Goal: Check status: Check status

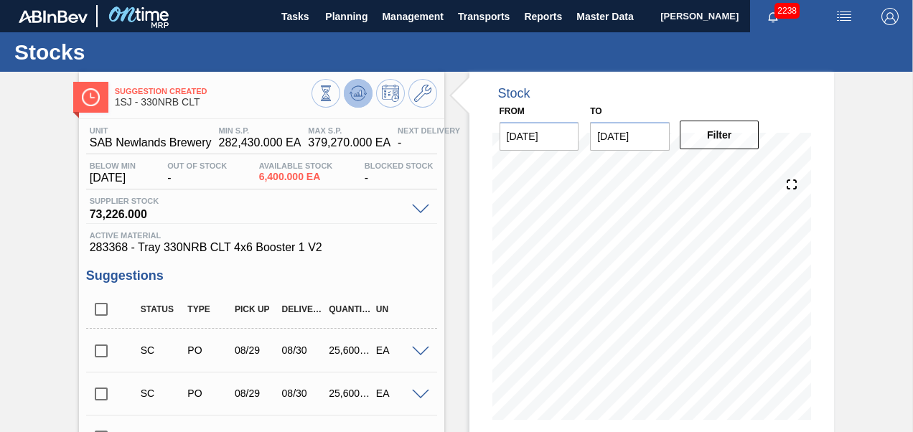
click at [350, 93] on icon at bounding box center [351, 93] width 3 height 2
click at [348, 15] on span "Planning" at bounding box center [346, 16] width 42 height 17
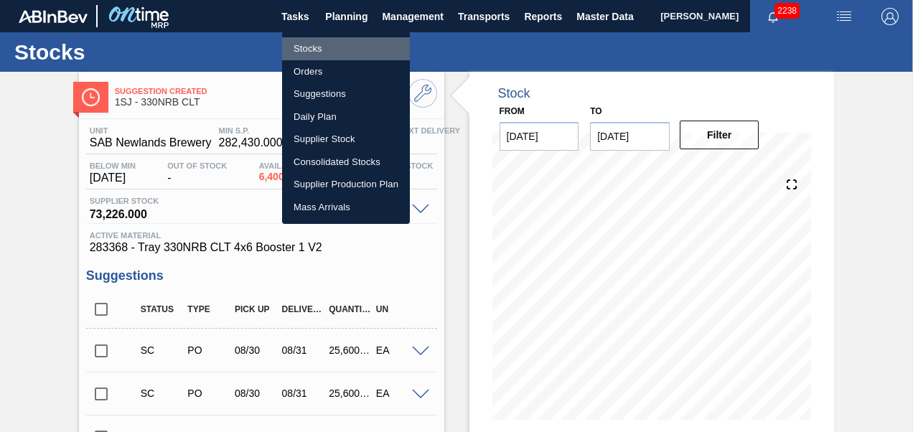
click at [309, 45] on li "Stocks" at bounding box center [346, 48] width 128 height 23
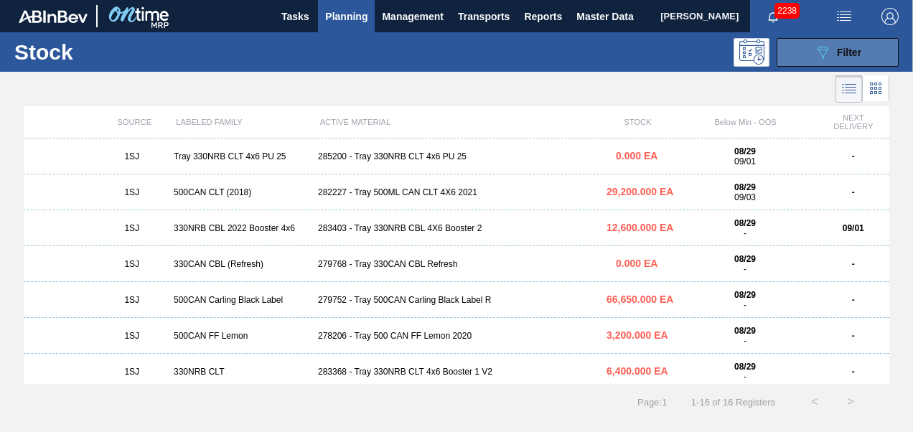
drag, startPoint x: 830, startPoint y: 59, endPoint x: 813, endPoint y: 129, distance: 72.4
click at [829, 59] on icon "089F7B8B-B2A5-4AFE-B5C0-19BA573D28AC" at bounding box center [822, 52] width 17 height 17
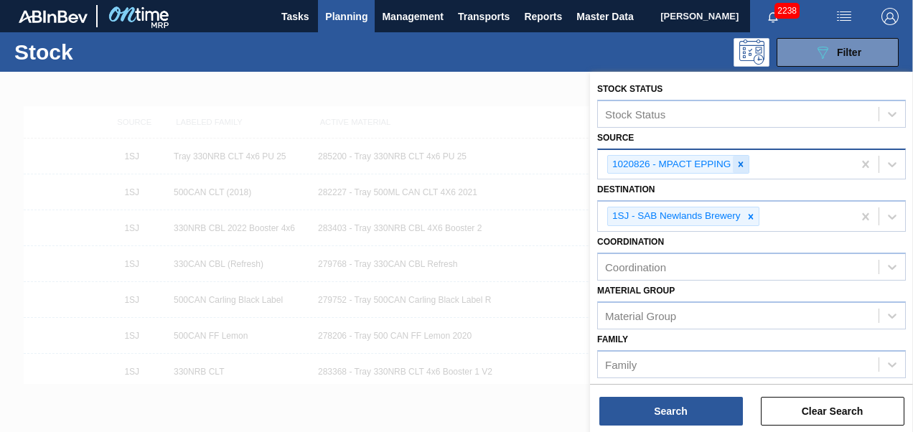
click at [738, 166] on icon at bounding box center [741, 164] width 10 height 10
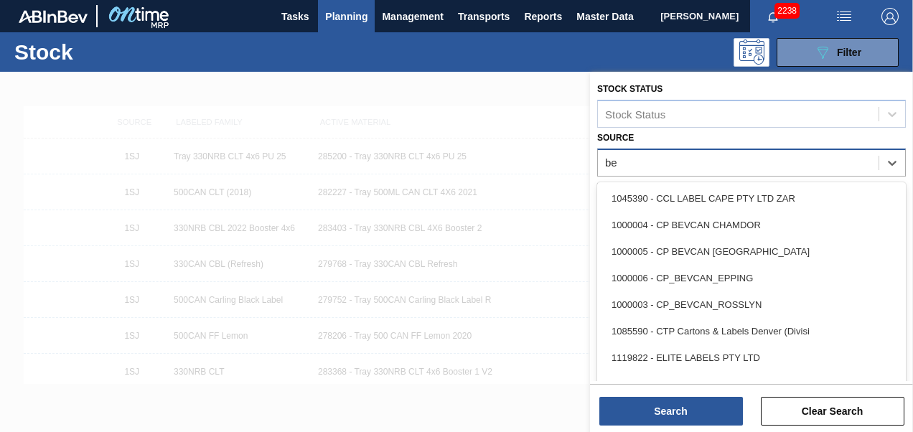
type input "[PERSON_NAME]"
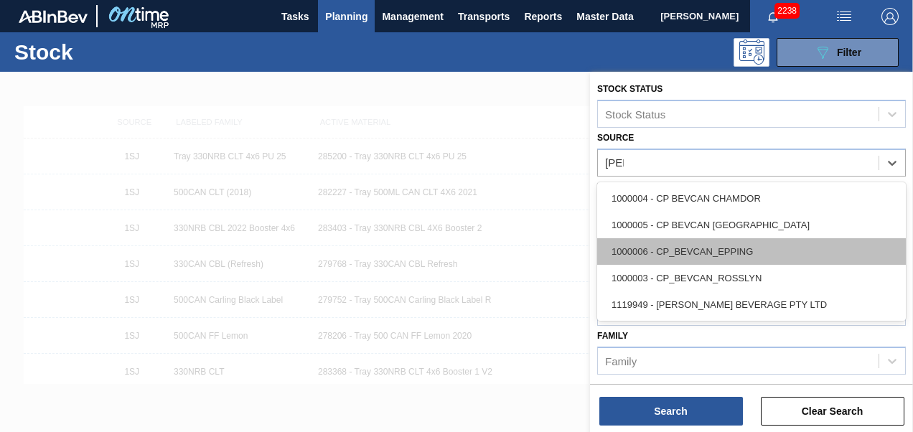
click at [752, 253] on div "1000006 - CP_BEVCAN_EPPING" at bounding box center [751, 251] width 309 height 27
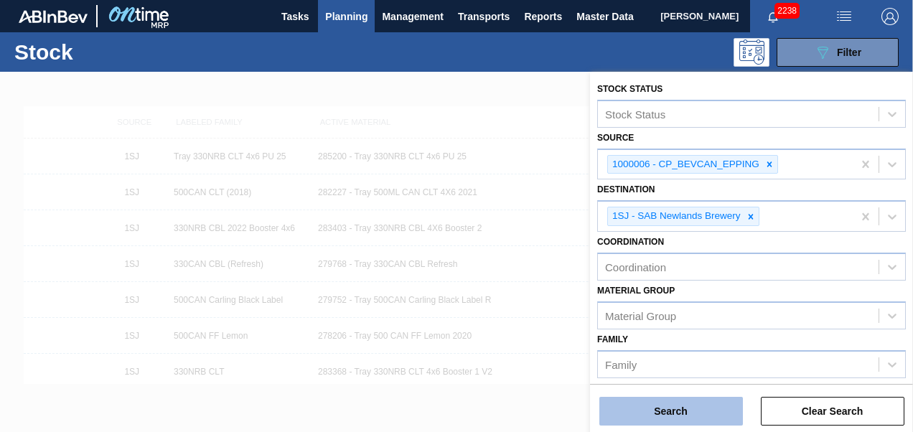
click at [670, 419] on button "Search" at bounding box center [672, 411] width 144 height 29
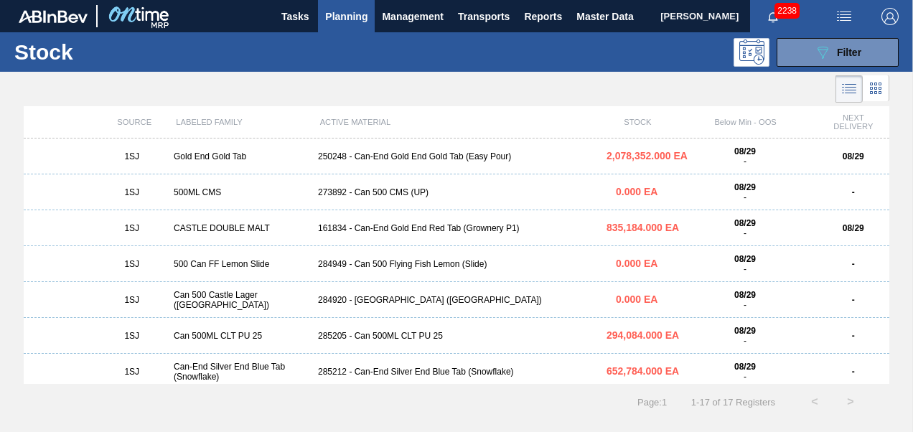
scroll to position [287, 0]
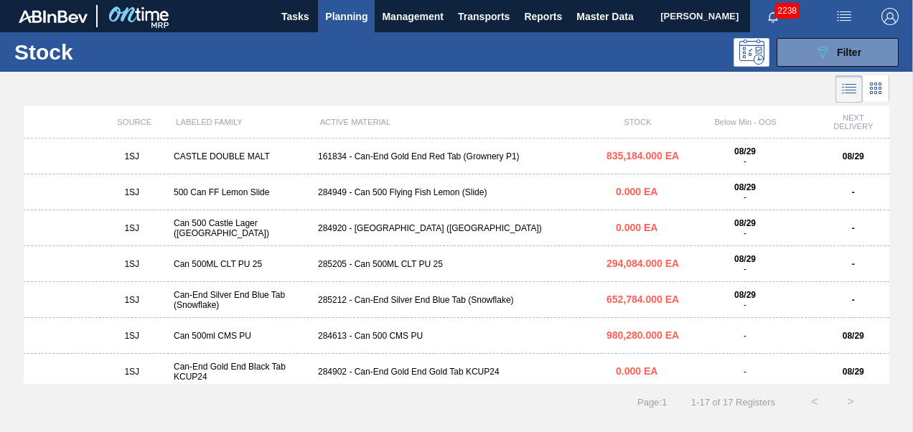
click at [406, 267] on div "285205 - Can 500ML CLT PU 25" at bounding box center [456, 264] width 289 height 10
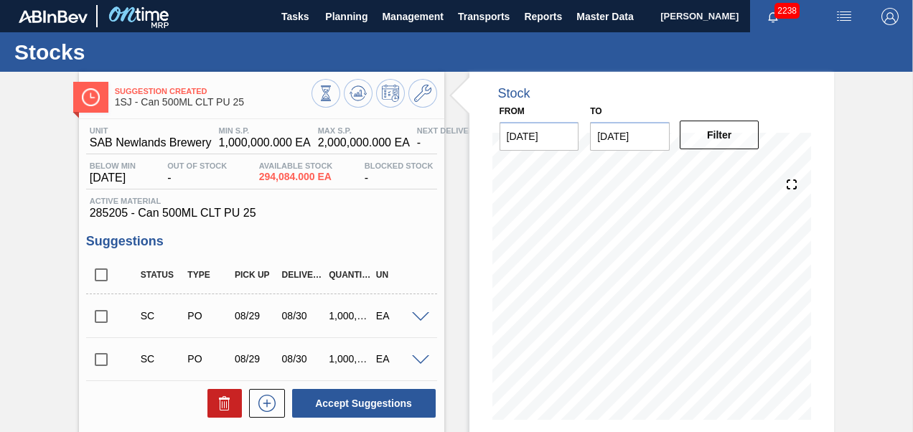
click at [93, 317] on input "checkbox" at bounding box center [101, 317] width 30 height 30
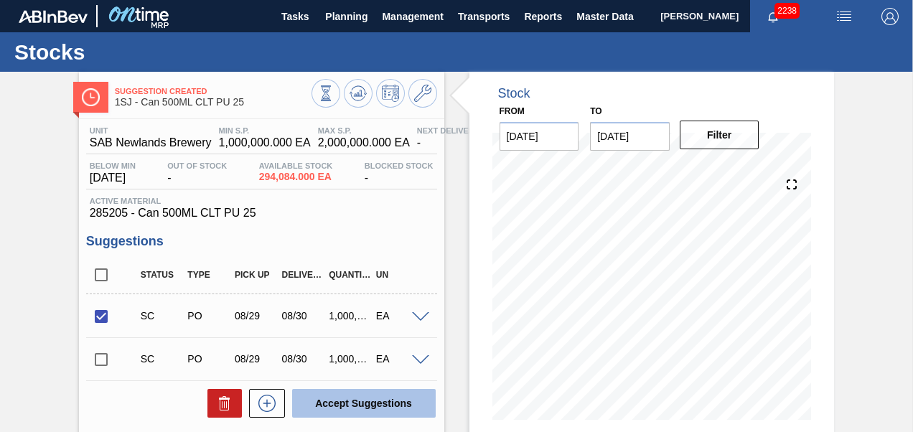
click at [335, 393] on button "Accept Suggestions" at bounding box center [364, 403] width 144 height 29
checkbox input "false"
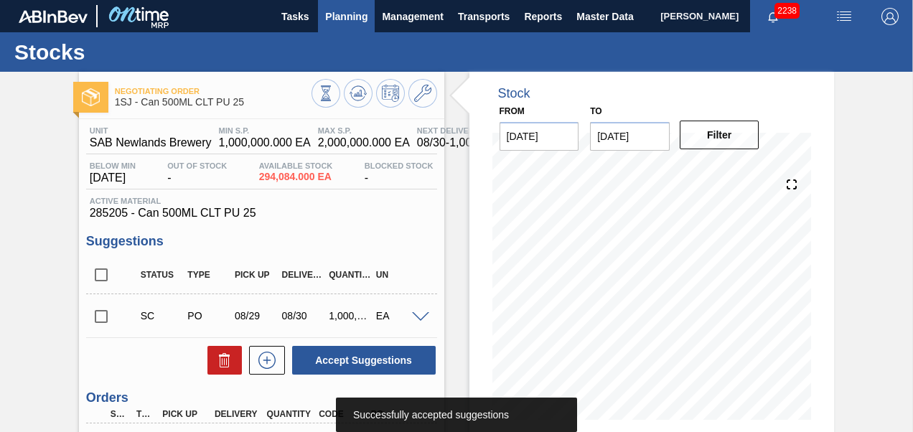
click at [332, 26] on button "Planning" at bounding box center [346, 16] width 57 height 32
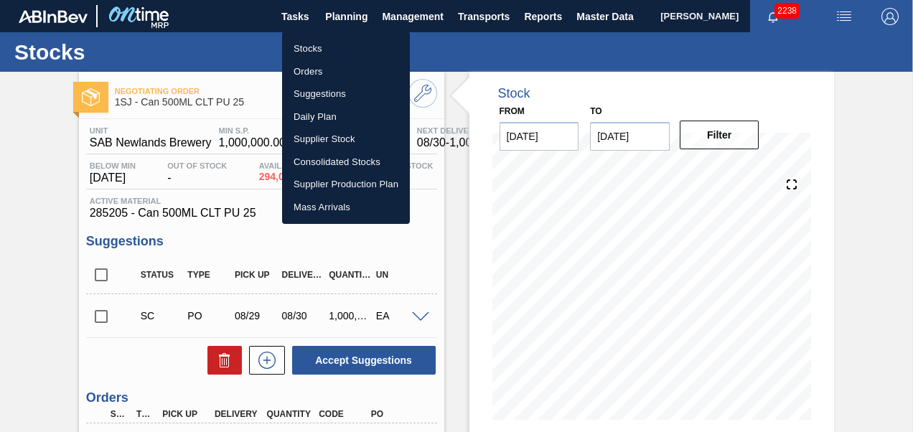
click at [323, 43] on li "Stocks" at bounding box center [346, 48] width 128 height 23
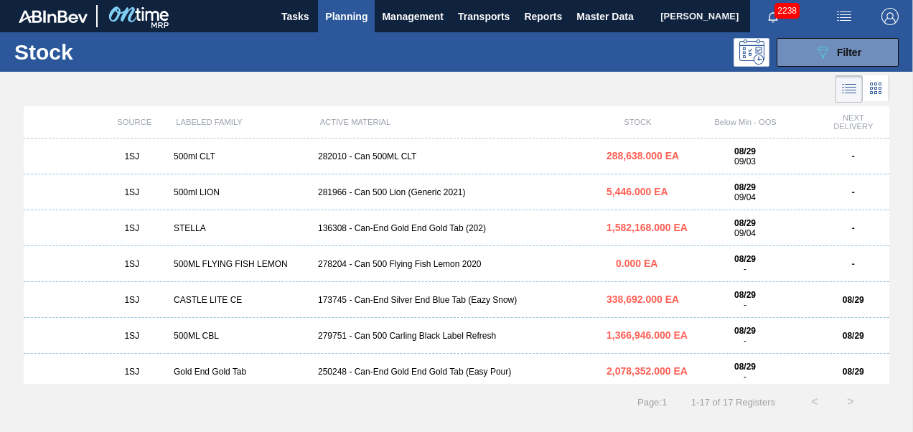
click at [408, 199] on div "1SJ 500ml LION 281966 - Can 500 Lion (Generic 2021) 5,446.000 EA 08/29 09/04 -" at bounding box center [457, 192] width 866 height 36
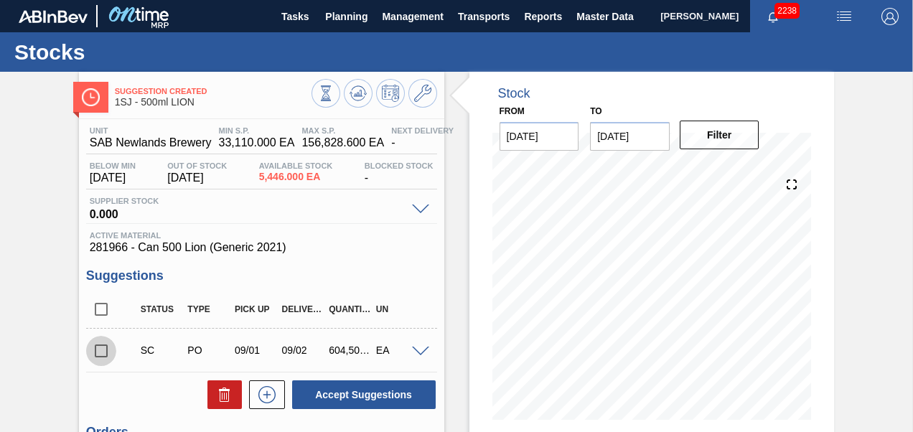
click at [100, 353] on input "checkbox" at bounding box center [101, 351] width 30 height 30
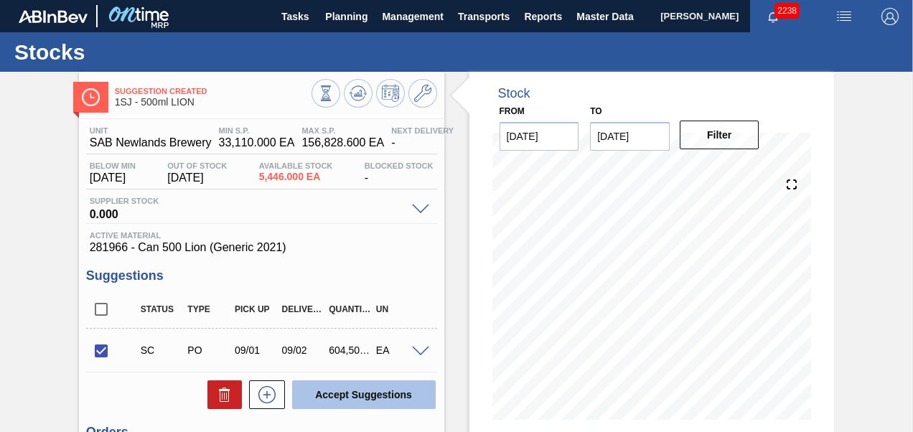
click at [357, 386] on button "Accept Suggestions" at bounding box center [364, 395] width 144 height 29
checkbox input "false"
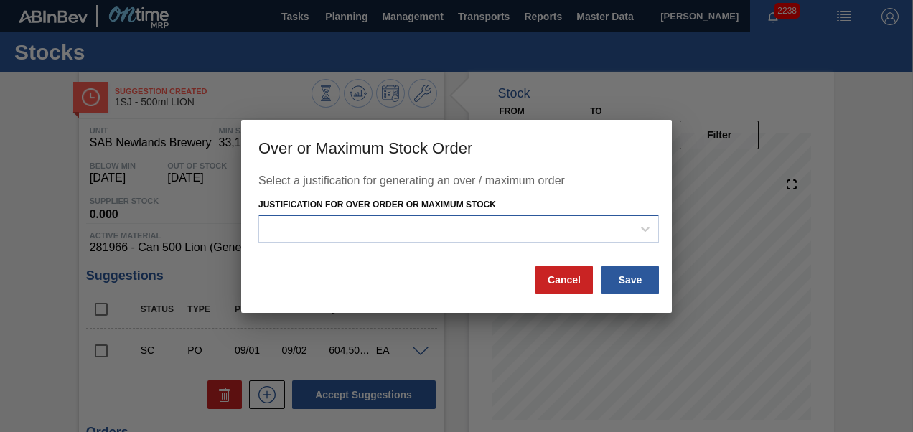
click at [393, 238] on div at bounding box center [445, 229] width 373 height 21
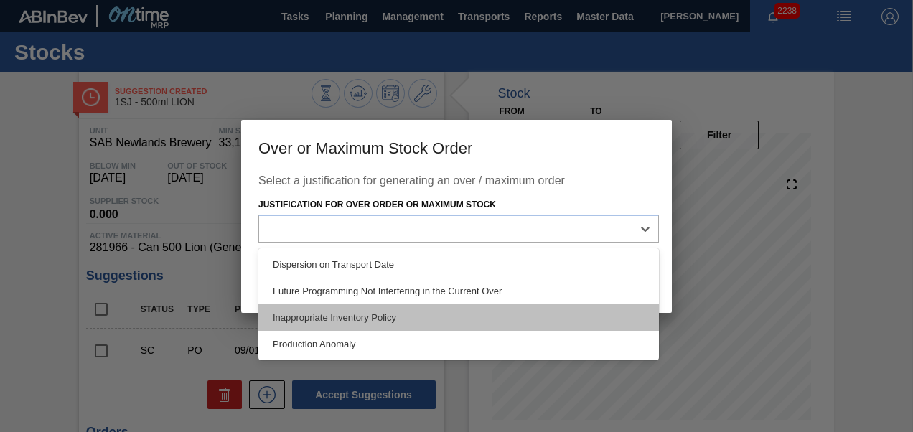
click at [348, 312] on div "Inappropriate Inventory Policy" at bounding box center [458, 317] width 401 height 27
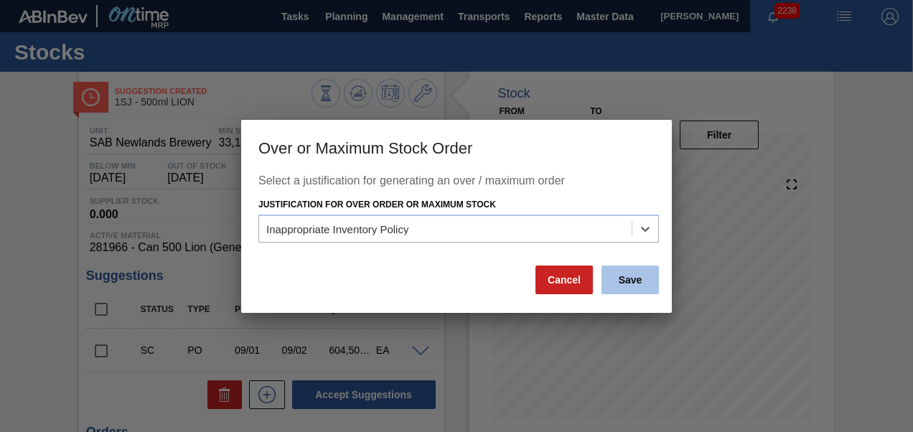
click at [636, 276] on button "Save" at bounding box center [630, 280] width 57 height 29
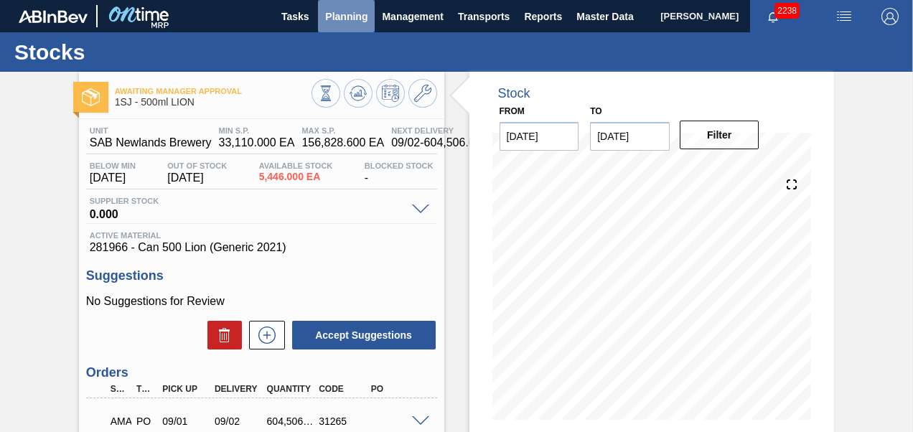
click at [343, 28] on button "Planning" at bounding box center [346, 16] width 57 height 32
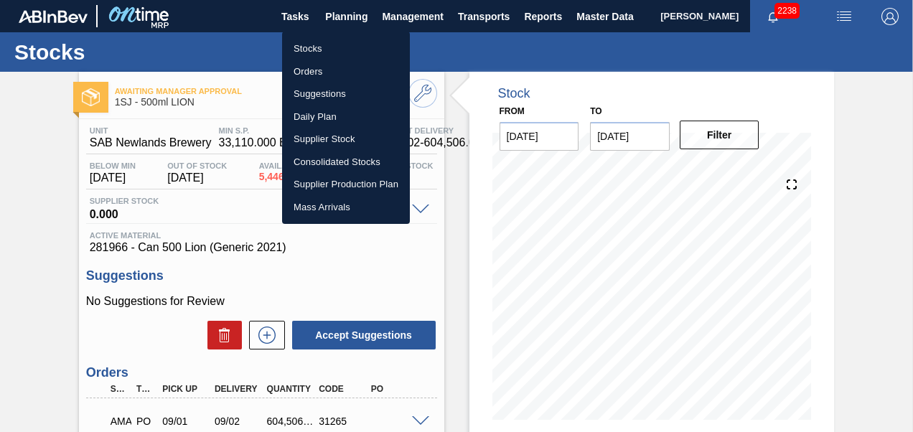
click at [325, 49] on li "Stocks" at bounding box center [346, 48] width 128 height 23
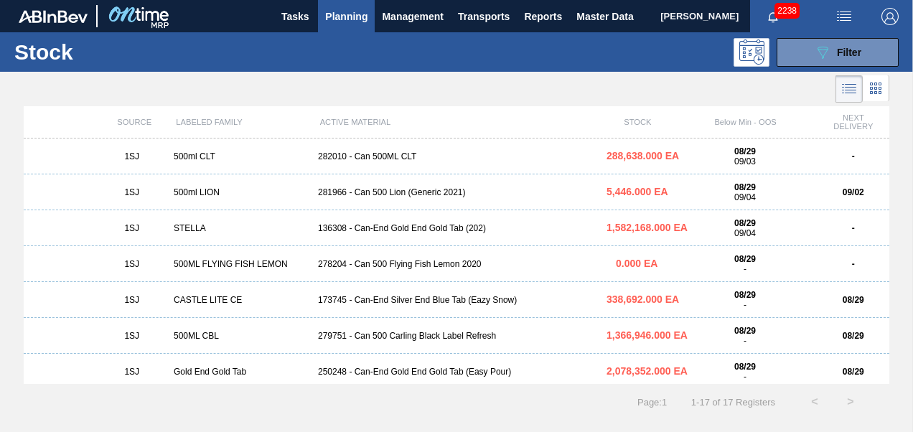
click at [414, 238] on div "1SJ STELLA 136308 - Can-End Gold End Gold Tab (202) 1,582,168.000 EA 08/29 09/0…" at bounding box center [457, 228] width 866 height 36
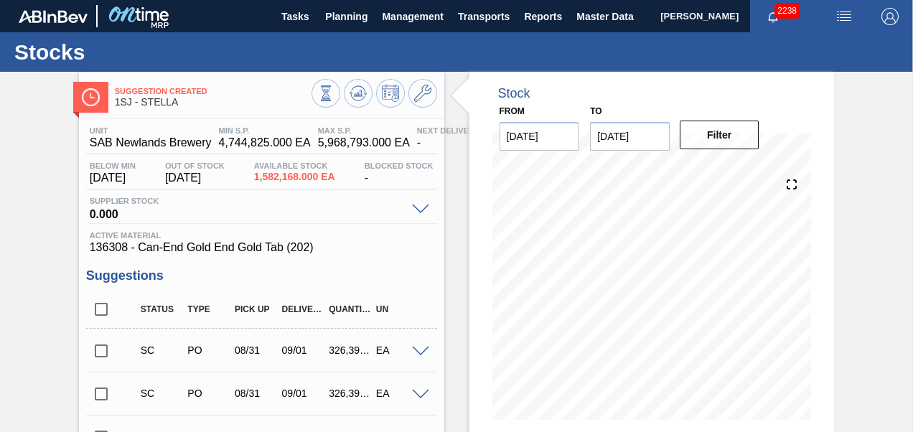
click at [103, 360] on input "checkbox" at bounding box center [101, 351] width 30 height 30
click at [342, 22] on span "Planning" at bounding box center [346, 16] width 42 height 17
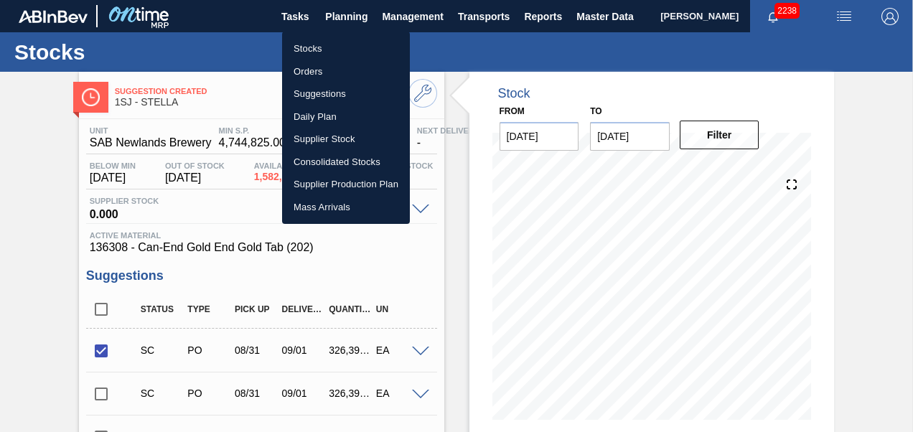
click at [260, 284] on div at bounding box center [456, 216] width 913 height 432
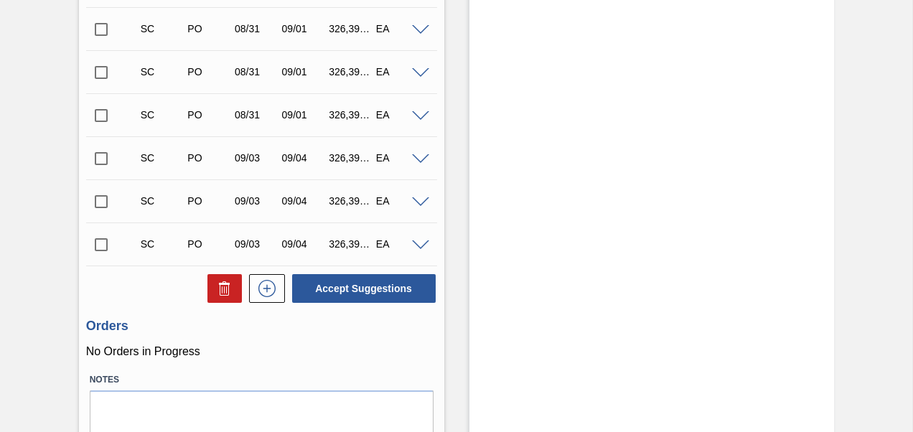
scroll to position [895, 0]
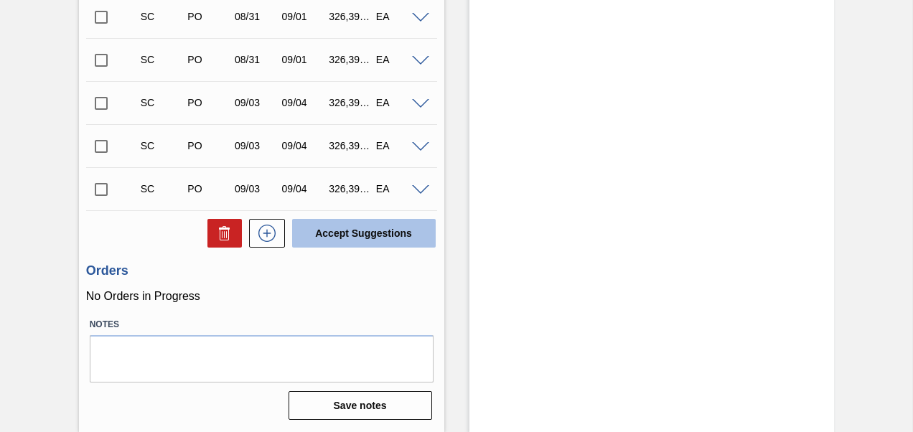
click at [371, 242] on button "Accept Suggestions" at bounding box center [364, 233] width 144 height 29
checkbox input "false"
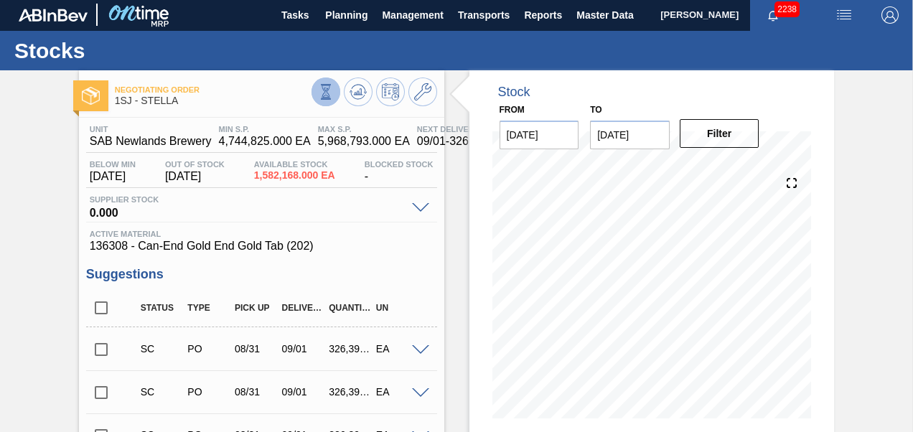
scroll to position [0, 0]
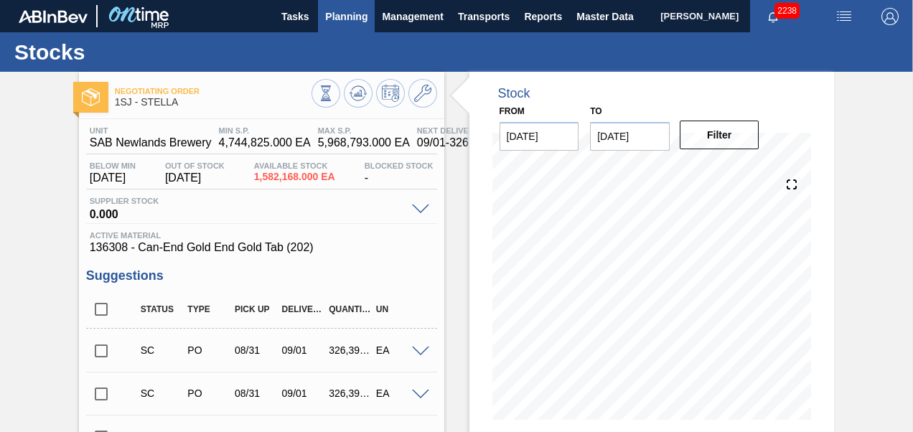
click at [350, 23] on span "Planning" at bounding box center [346, 16] width 42 height 17
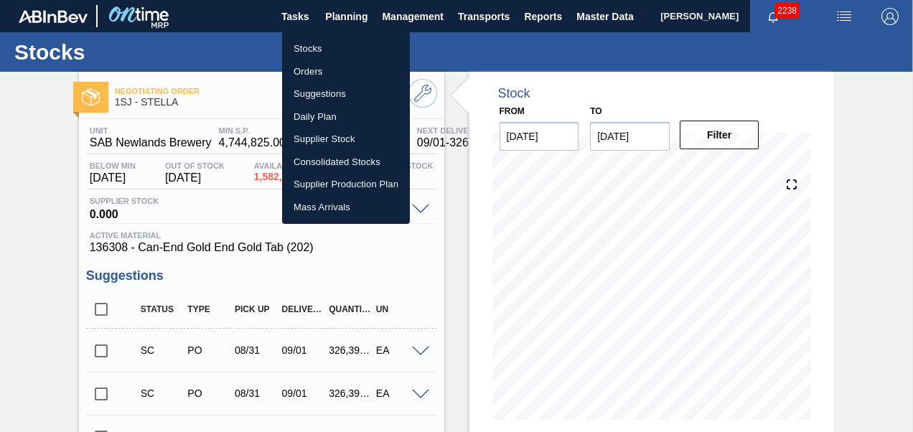
click at [305, 46] on li "Stocks" at bounding box center [346, 48] width 128 height 23
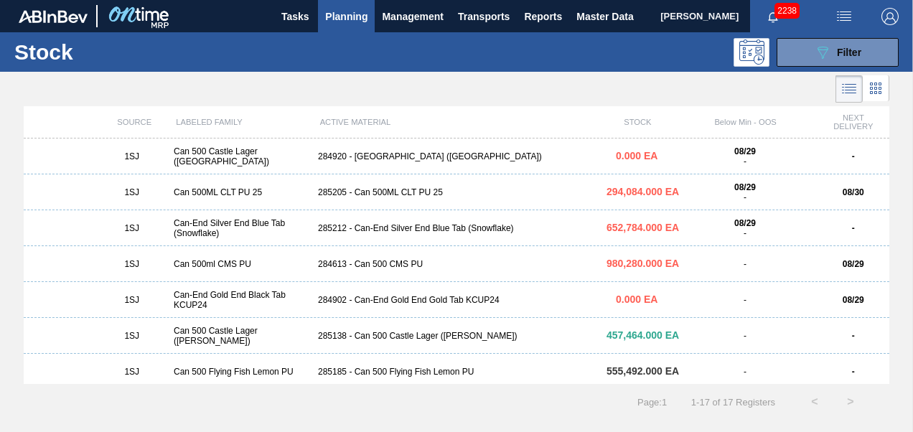
scroll to position [365, 0]
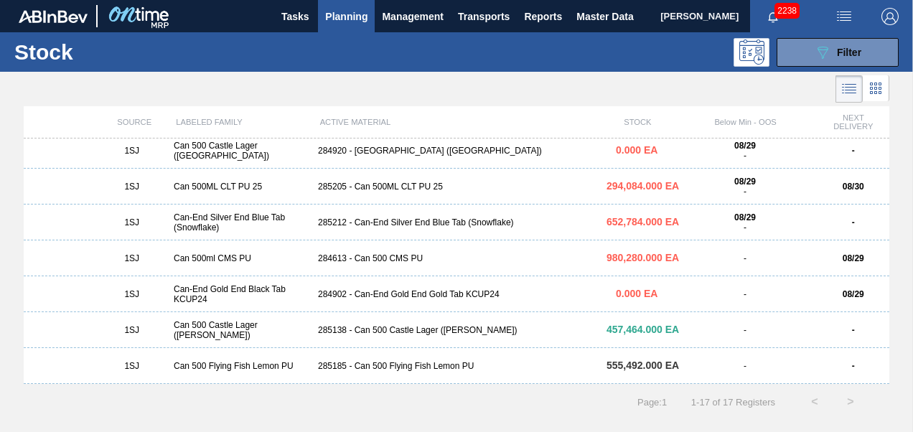
click at [354, 222] on div "285212 - Can-End Silver End Blue Tab (Snowflake)" at bounding box center [456, 223] width 289 height 10
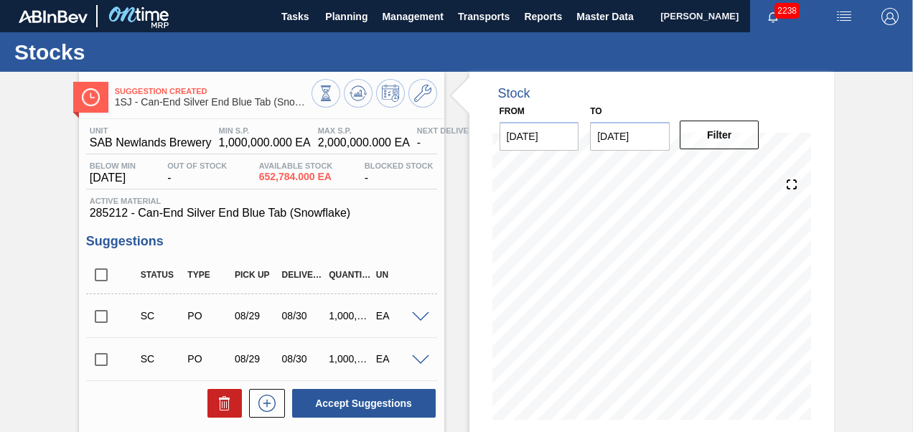
click at [420, 314] on span at bounding box center [420, 317] width 17 height 11
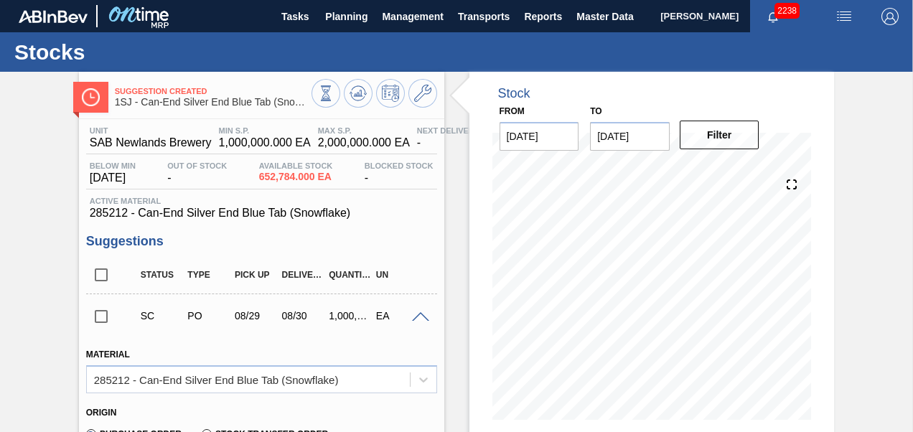
click at [420, 314] on span at bounding box center [420, 317] width 17 height 11
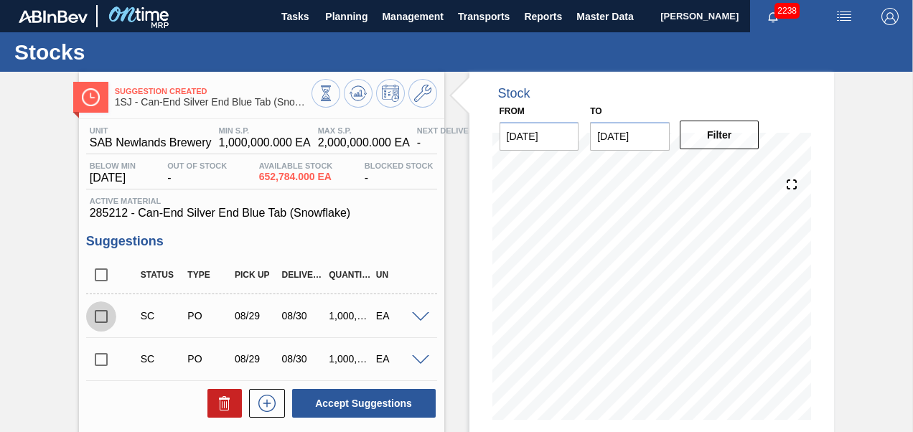
click at [108, 320] on input "checkbox" at bounding box center [101, 317] width 30 height 30
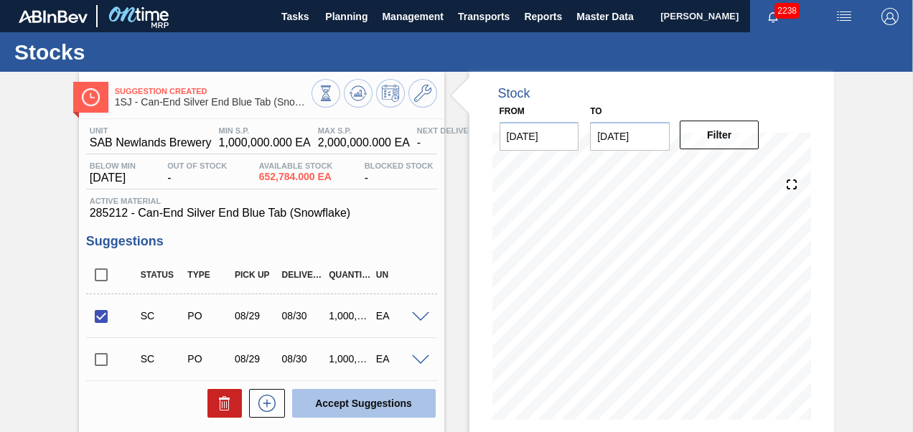
click at [370, 412] on button "Accept Suggestions" at bounding box center [364, 403] width 144 height 29
checkbox input "false"
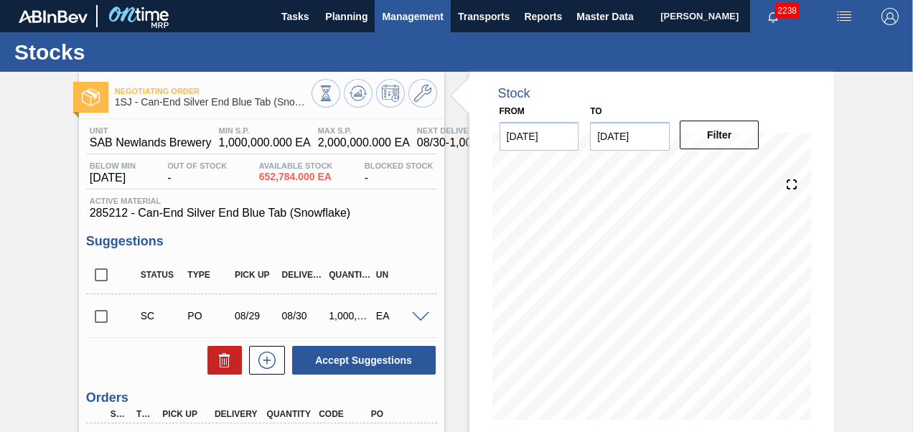
click at [382, 14] on span "Management" at bounding box center [413, 16] width 62 height 17
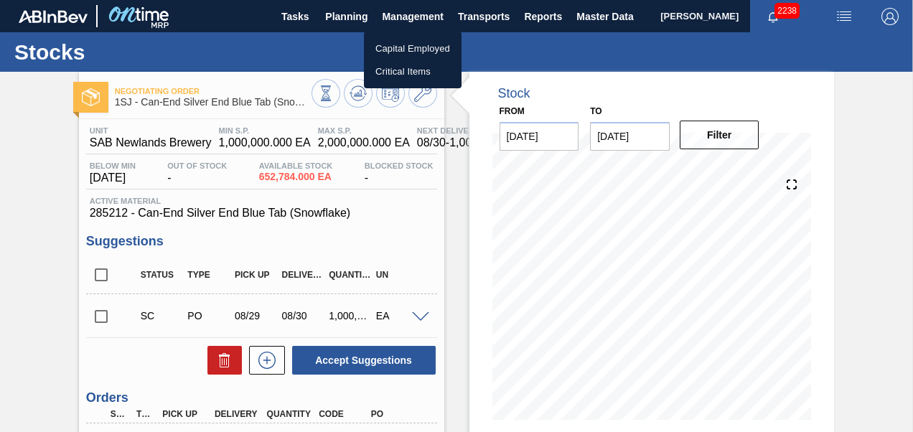
click at [346, 24] on div at bounding box center [456, 216] width 913 height 432
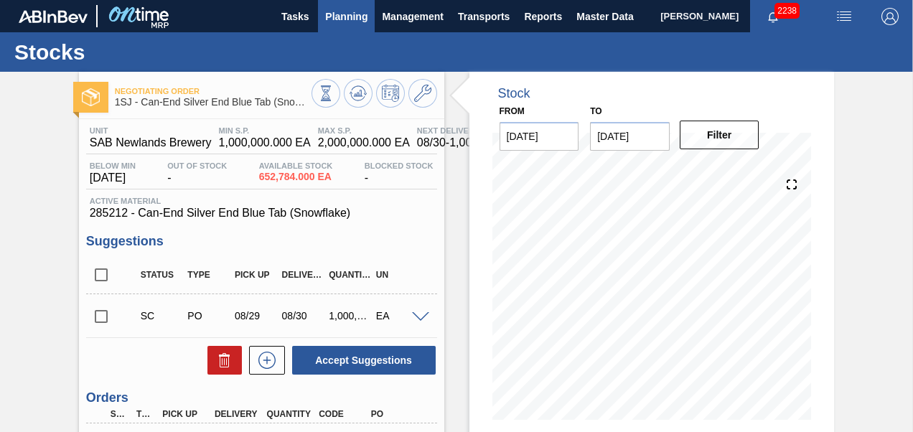
click at [340, 19] on span "Planning" at bounding box center [346, 16] width 42 height 17
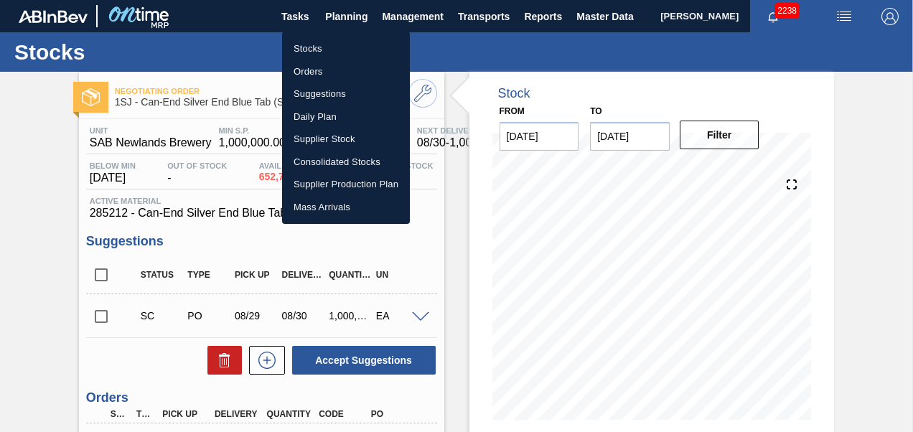
click at [320, 42] on li "Stocks" at bounding box center [346, 48] width 128 height 23
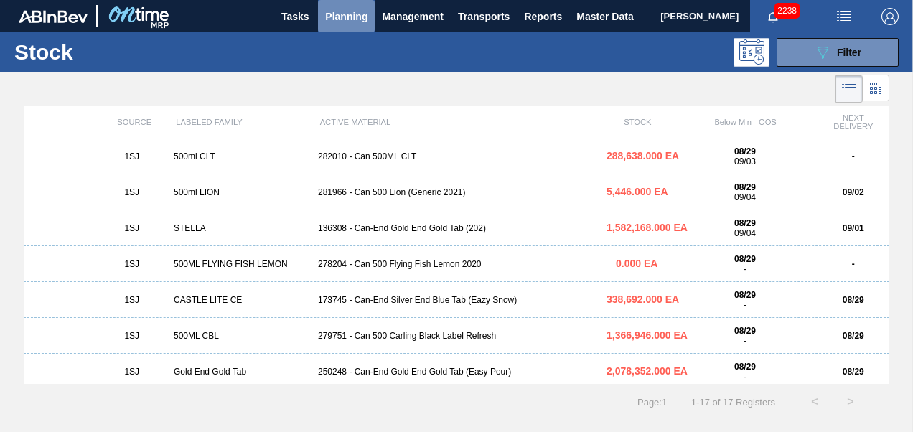
click at [352, 23] on span "Planning" at bounding box center [346, 16] width 42 height 17
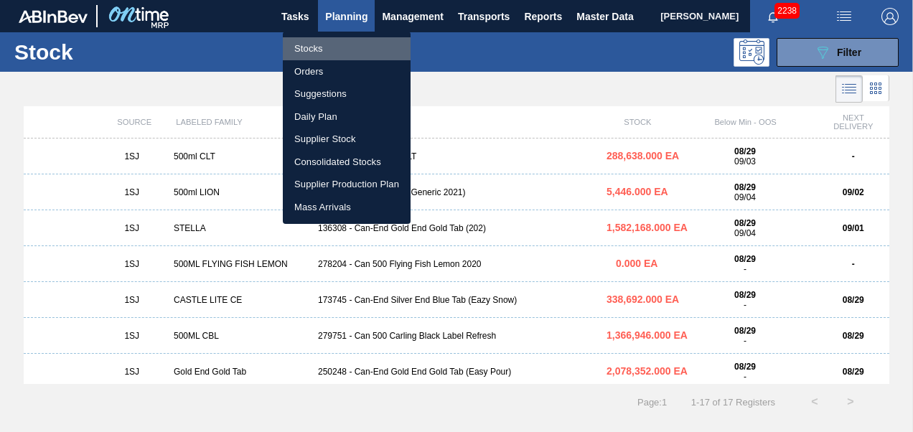
click at [307, 53] on li "Stocks" at bounding box center [347, 48] width 128 height 23
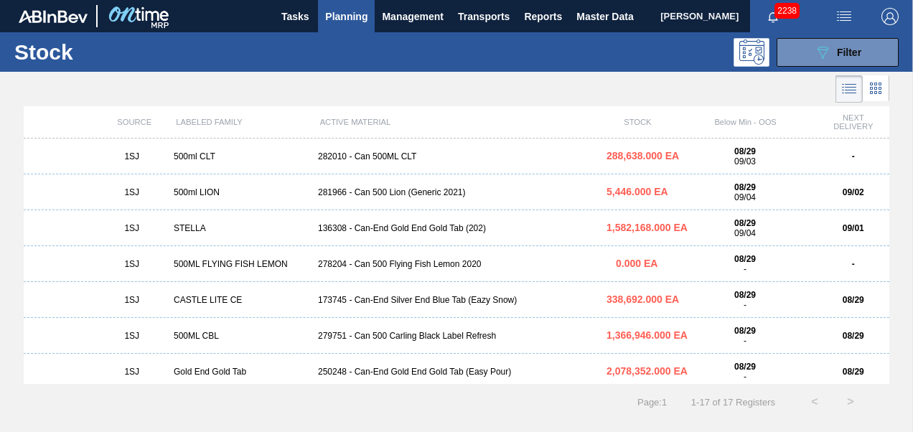
click at [350, 15] on span "Planning" at bounding box center [346, 16] width 42 height 17
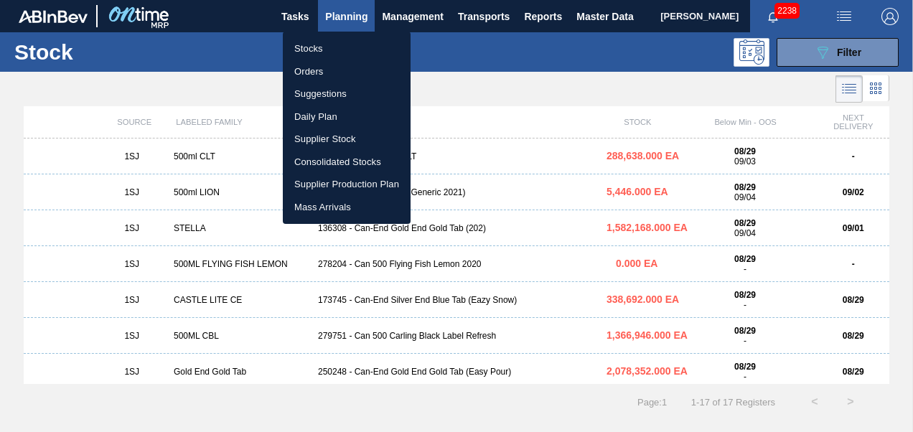
click at [317, 66] on li "Orders" at bounding box center [347, 71] width 128 height 23
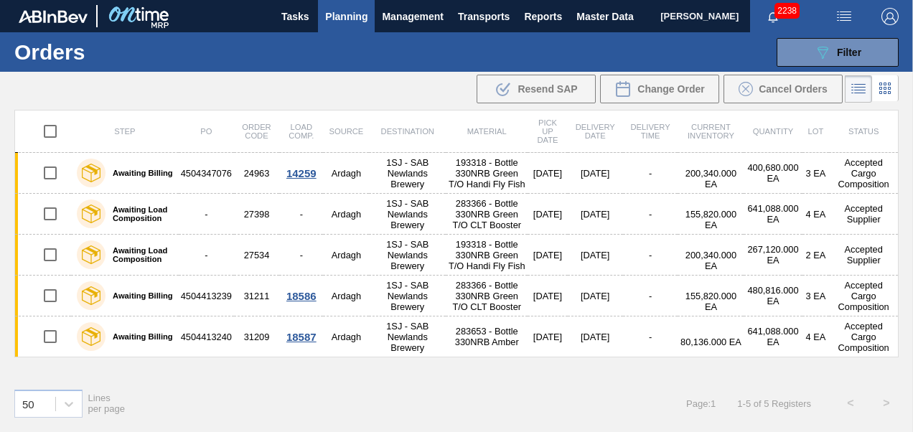
click at [359, 14] on span "Planning" at bounding box center [346, 16] width 42 height 17
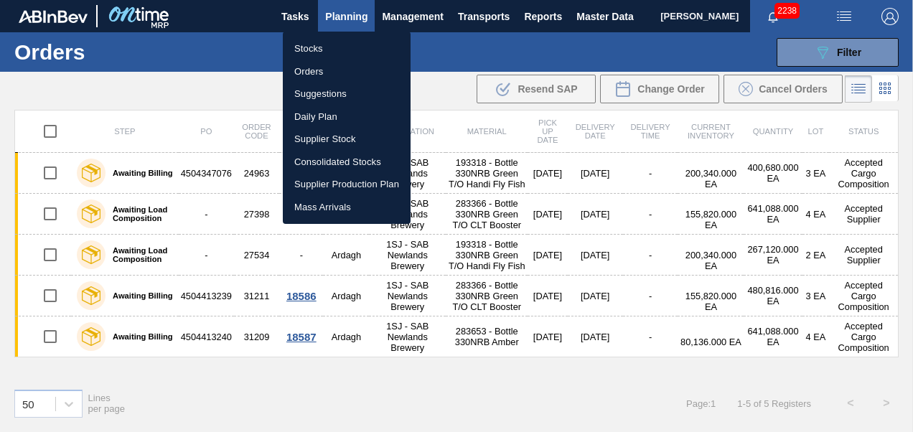
click at [512, 55] on div at bounding box center [456, 216] width 913 height 432
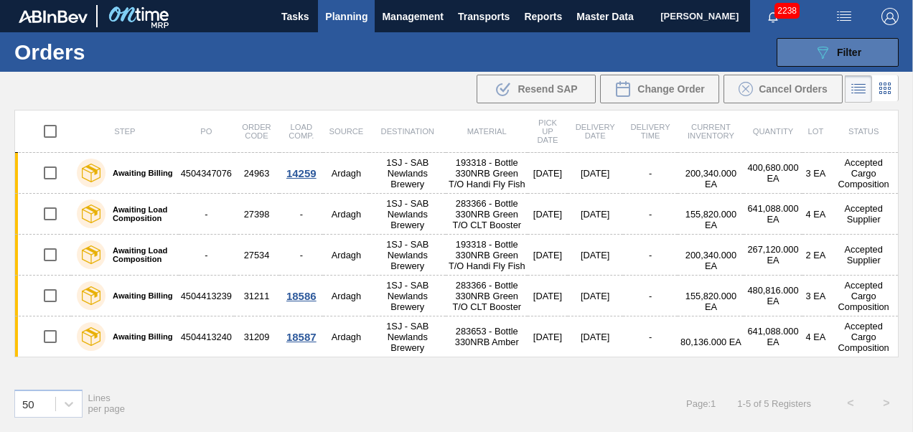
click at [835, 63] on button "089F7B8B-B2A5-4AFE-B5C0-19BA573D28AC Filter" at bounding box center [838, 52] width 122 height 29
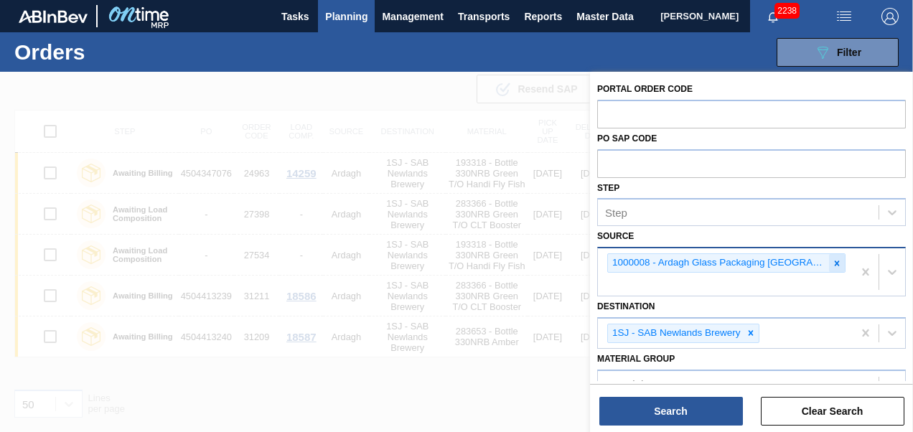
click at [835, 262] on icon at bounding box center [837, 263] width 5 height 5
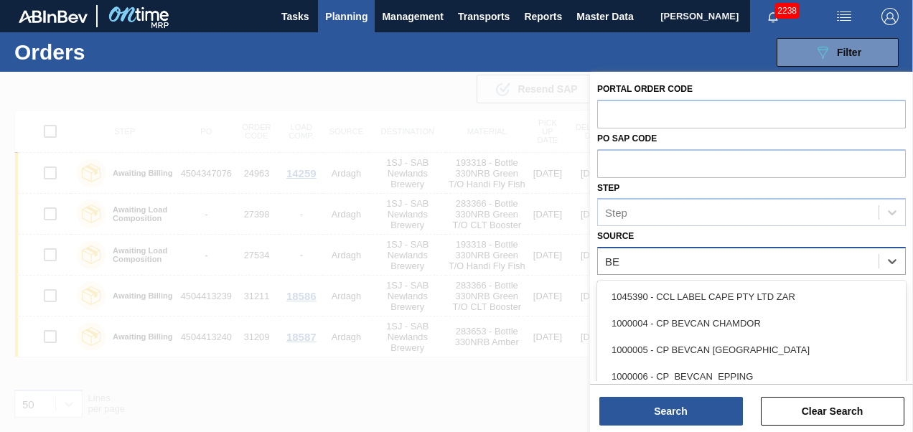
type input "[PERSON_NAME]"
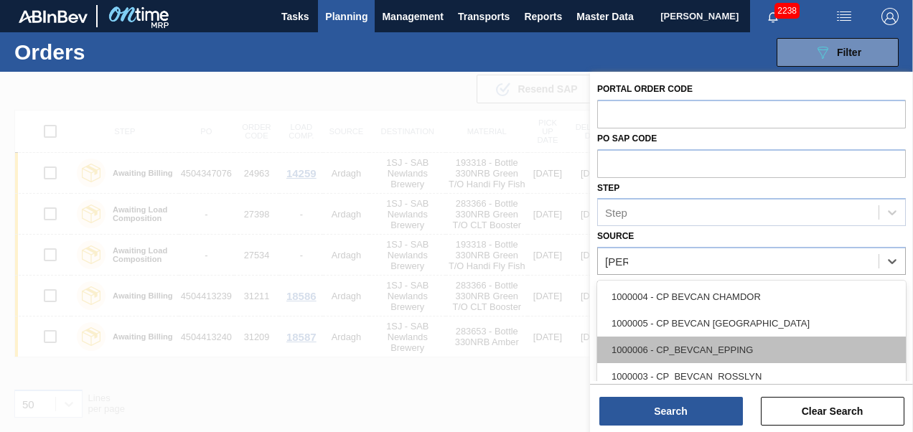
click at [729, 353] on div "1000006 - CP_BEVCAN_EPPING" at bounding box center [751, 350] width 309 height 27
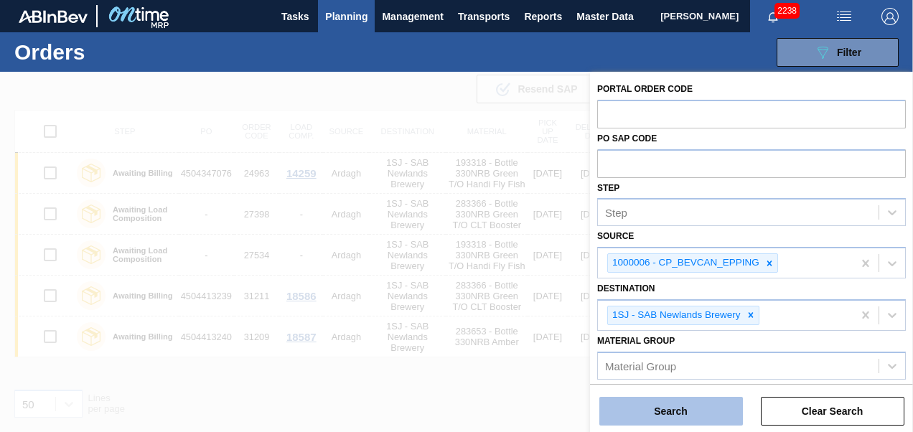
click at [678, 404] on button "Search" at bounding box center [672, 411] width 144 height 29
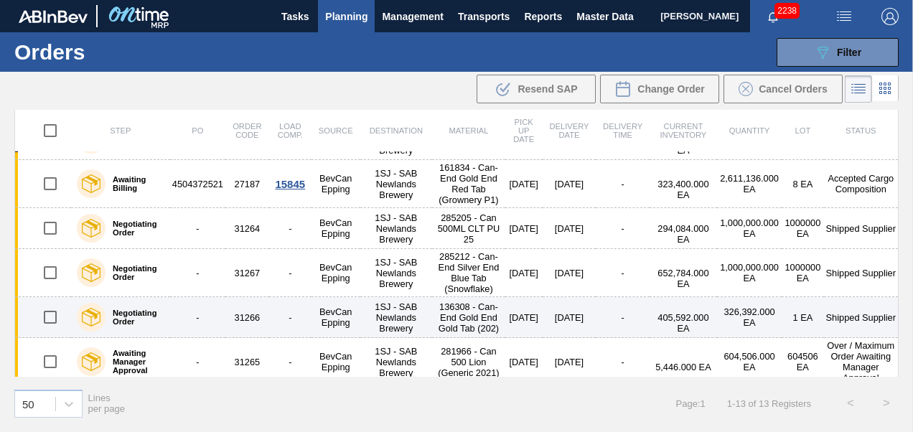
scroll to position [377, 0]
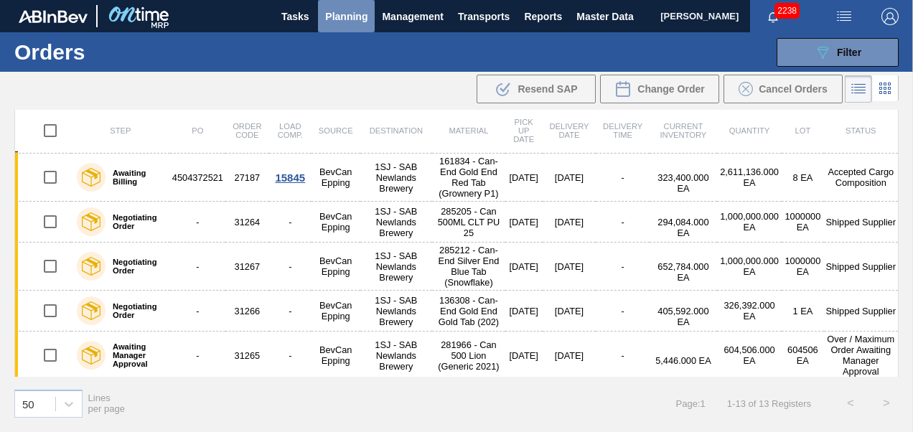
click at [351, 16] on span "Planning" at bounding box center [346, 16] width 42 height 17
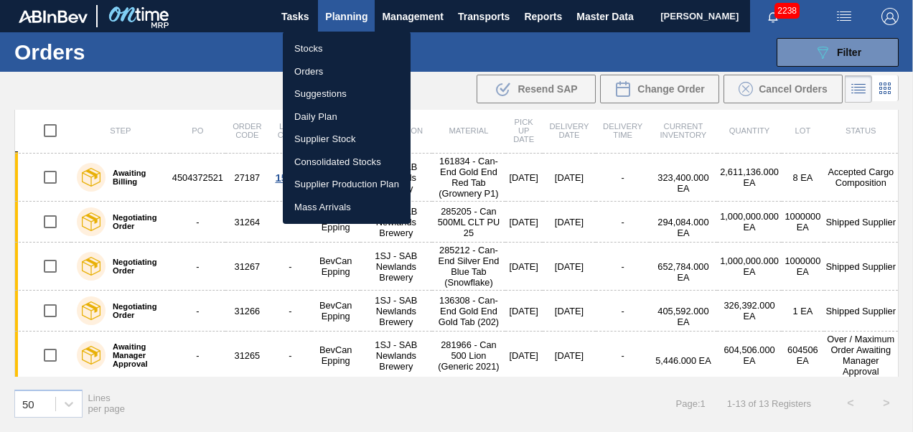
click at [320, 49] on li "Stocks" at bounding box center [347, 48] width 128 height 23
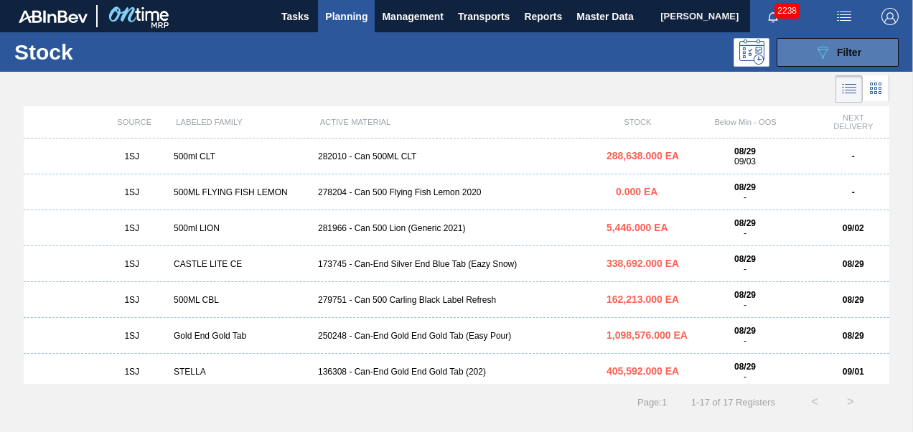
click at [827, 56] on icon "089F7B8B-B2A5-4AFE-B5C0-19BA573D28AC" at bounding box center [822, 52] width 17 height 17
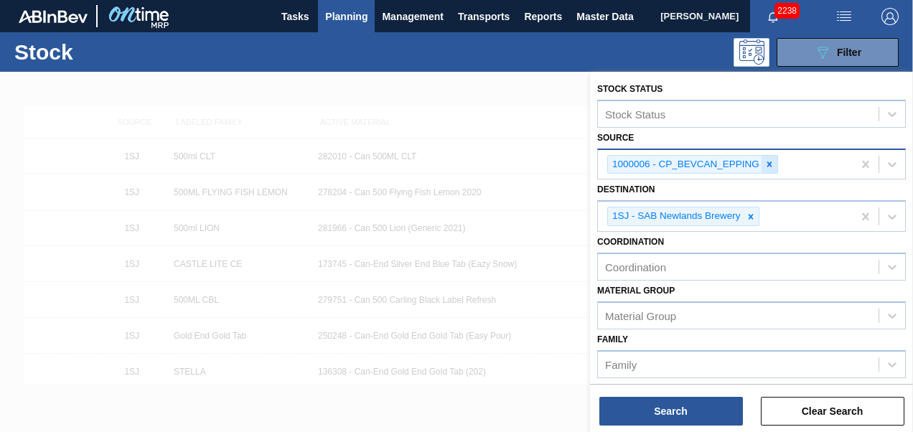
click at [768, 165] on icon at bounding box center [770, 164] width 10 height 10
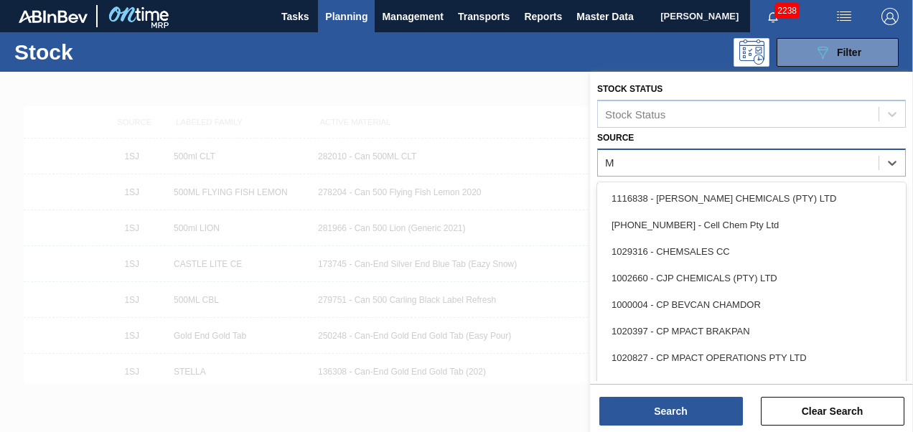
type input "MP"
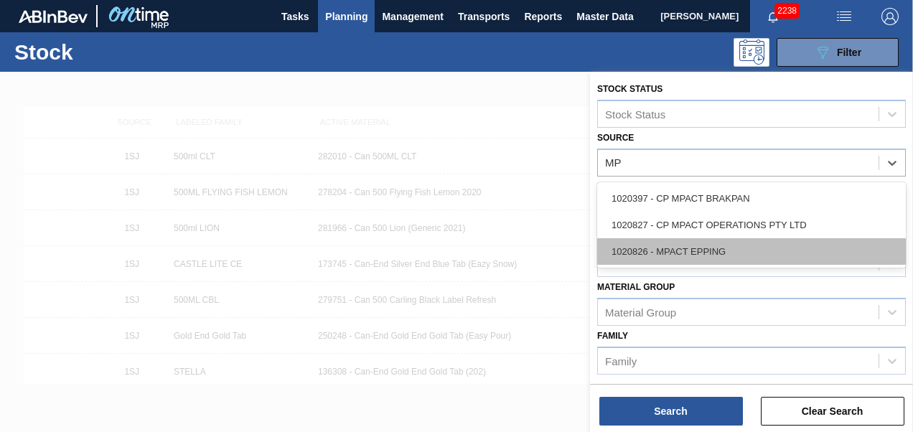
click at [727, 243] on div "1020826 - MPACT EPPING" at bounding box center [751, 251] width 309 height 27
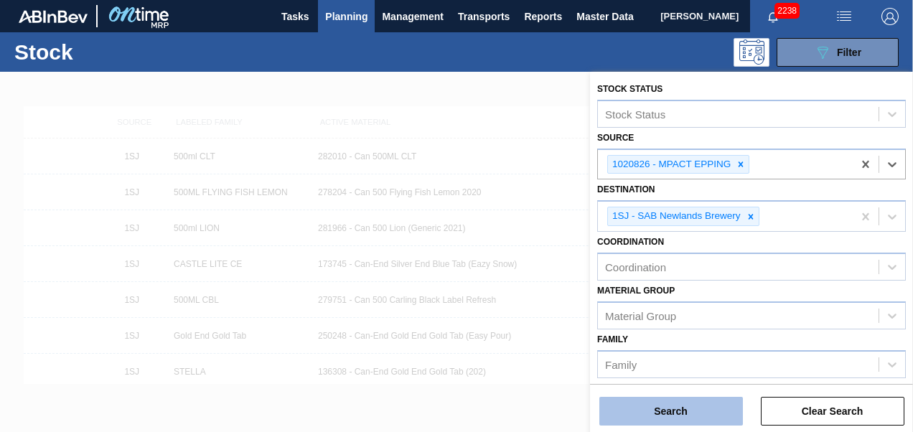
click at [663, 414] on button "Search" at bounding box center [672, 411] width 144 height 29
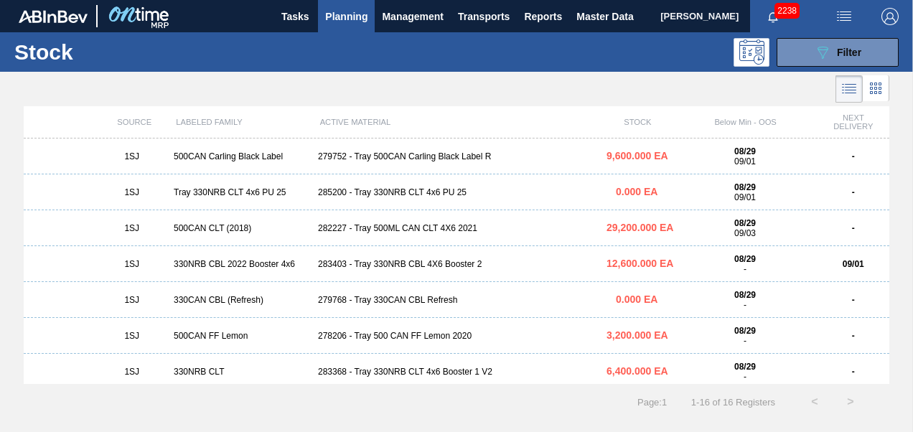
click at [386, 149] on div "1SJ 500CAN Carling Black Label 279752 - Tray 500CAN Carling Black Label R 9,600…" at bounding box center [457, 157] width 866 height 36
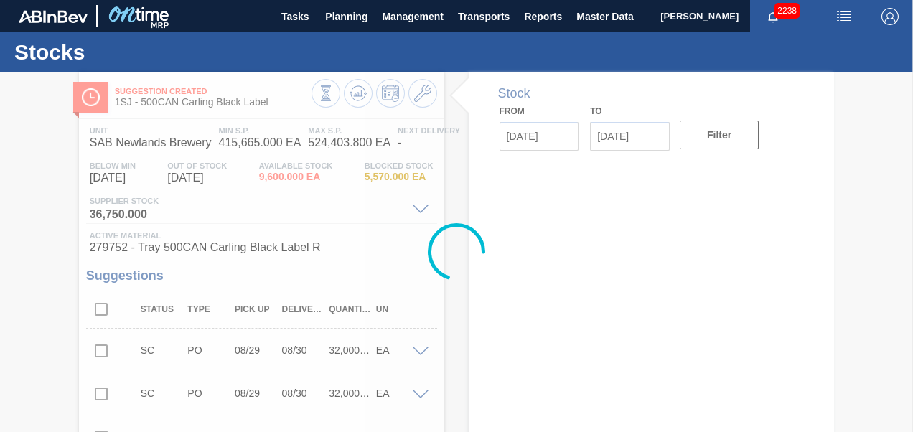
type input "[DATE]"
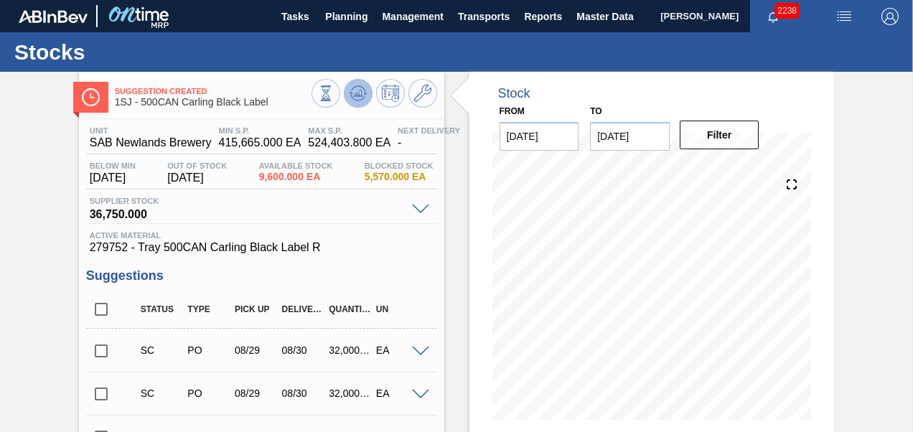
click at [334, 97] on icon at bounding box center [326, 93] width 16 height 16
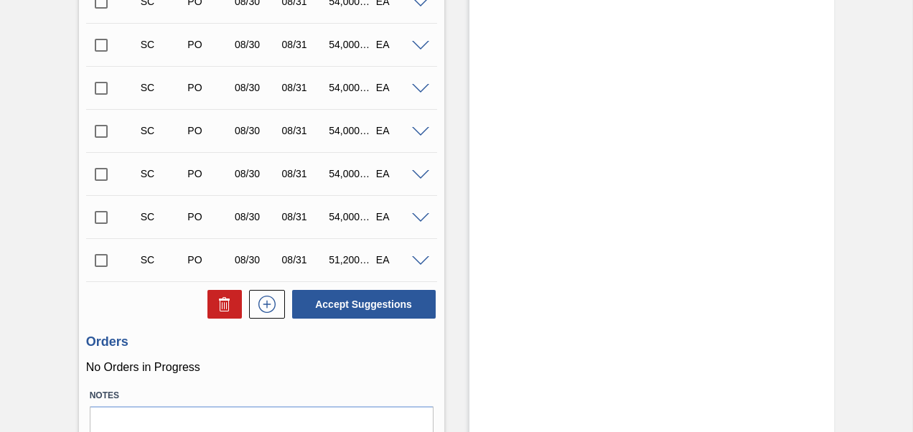
scroll to position [407, 0]
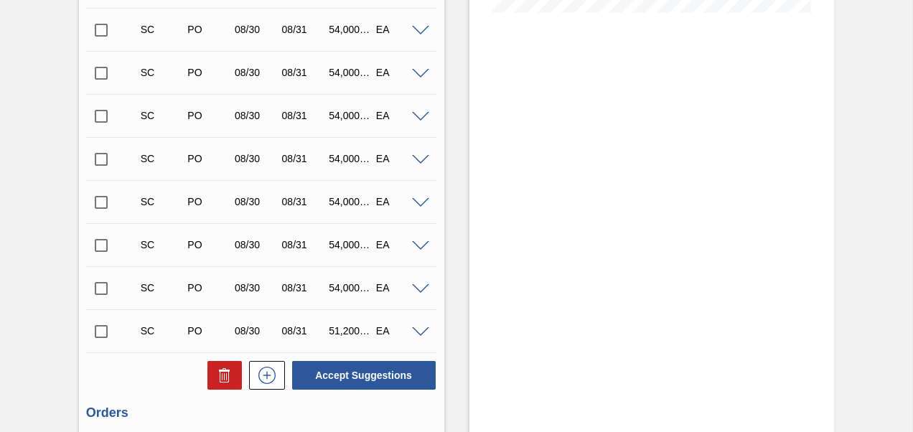
click at [100, 289] on input "checkbox" at bounding box center [101, 289] width 30 height 30
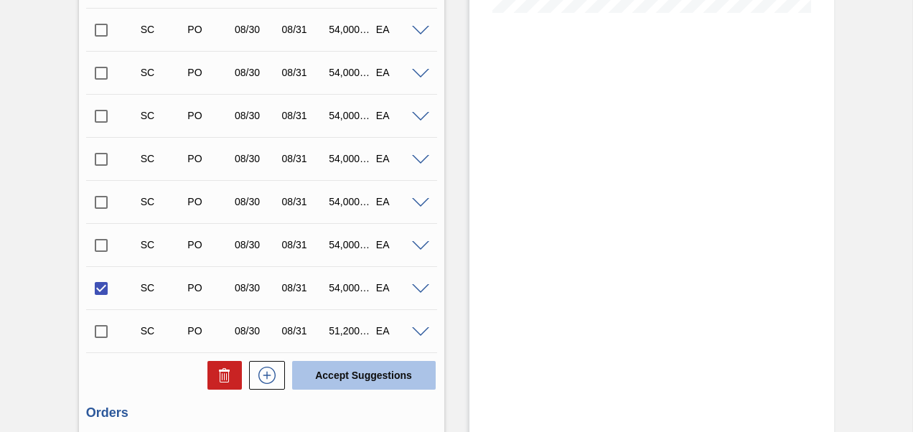
click at [368, 384] on button "Accept Suggestions" at bounding box center [364, 375] width 144 height 29
checkbox input "false"
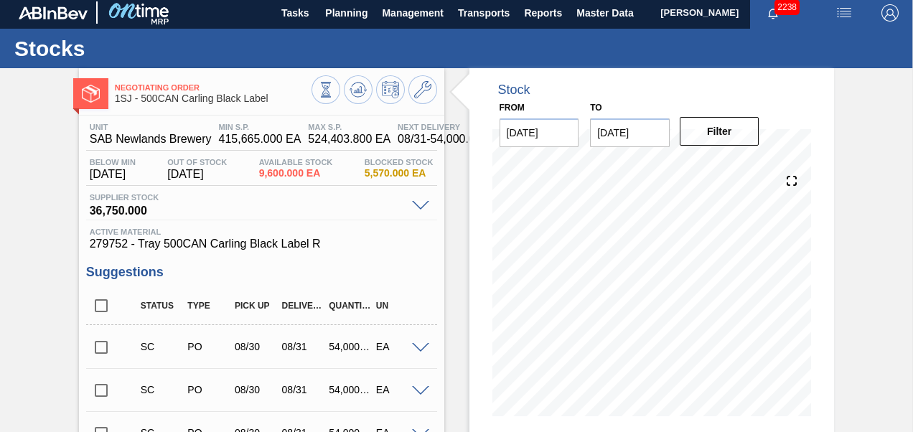
scroll to position [0, 0]
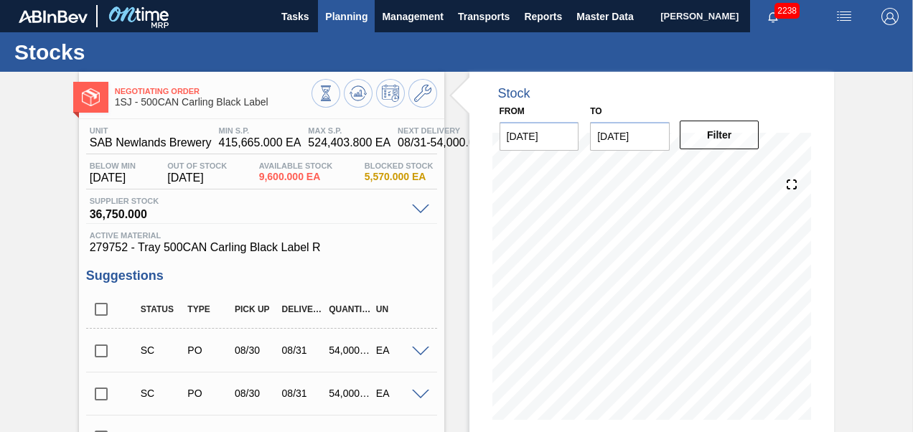
click at [358, 8] on span "Planning" at bounding box center [346, 16] width 42 height 17
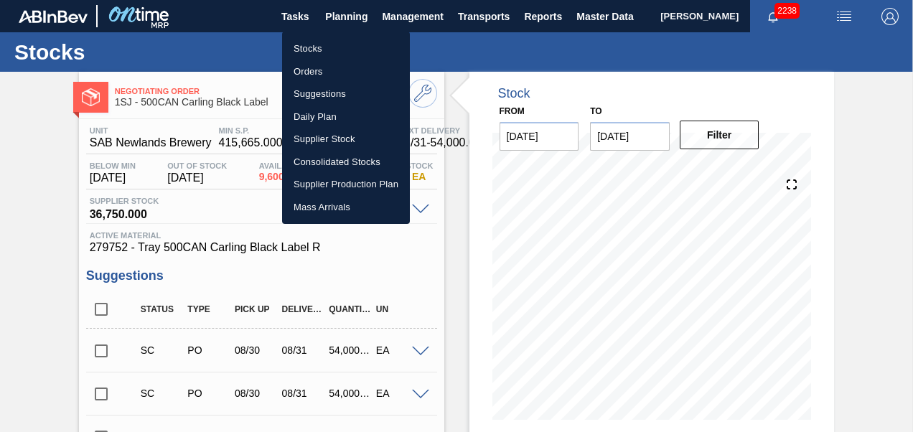
click at [331, 46] on li "Stocks" at bounding box center [346, 48] width 128 height 23
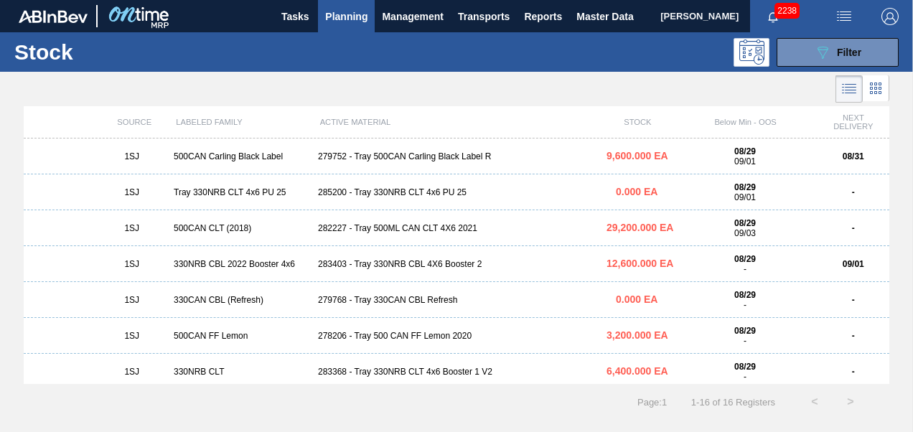
click at [377, 233] on div "282227 - Tray 500ML CAN CLT 4X6 2021" at bounding box center [456, 228] width 289 height 10
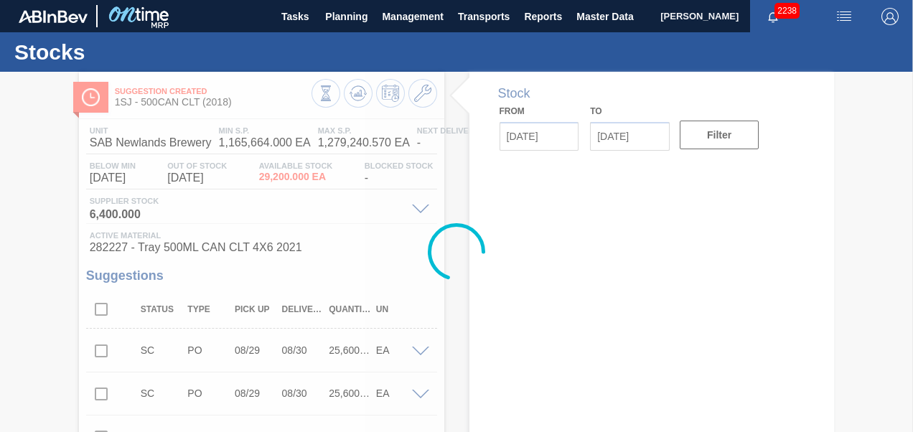
type input "[DATE]"
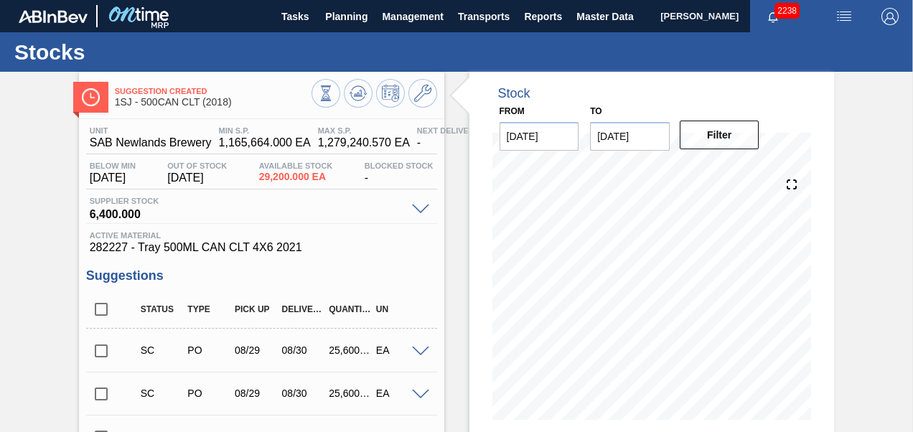
click at [373, 83] on div at bounding box center [375, 95] width 126 height 32
click at [365, 82] on button at bounding box center [358, 93] width 29 height 29
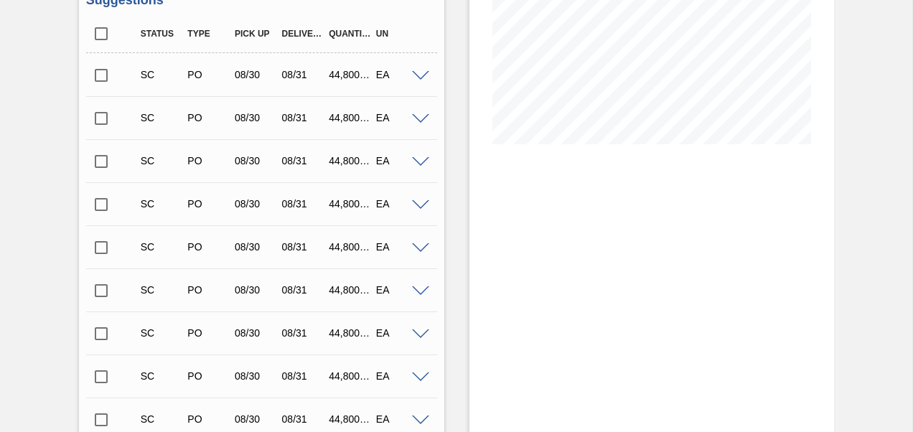
scroll to position [72, 0]
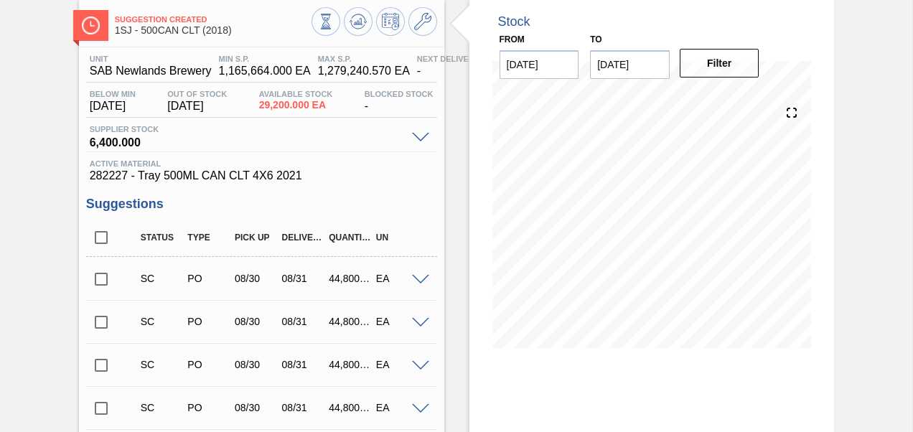
click at [99, 279] on input "checkbox" at bounding box center [101, 279] width 30 height 30
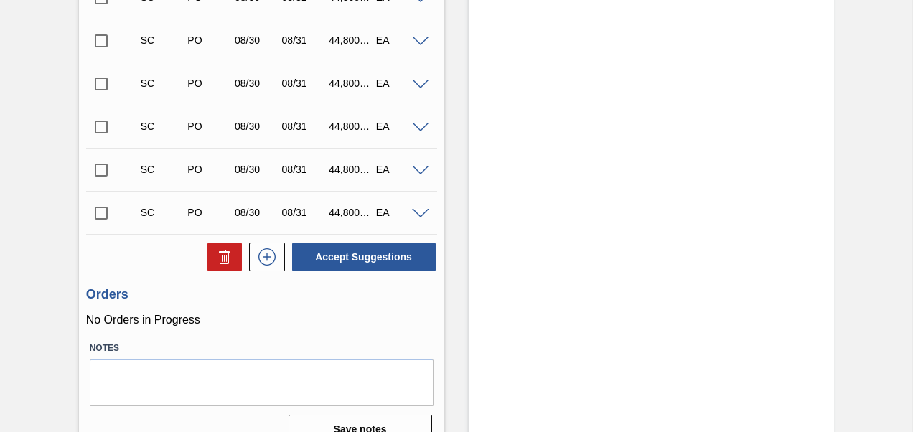
scroll to position [1326, 0]
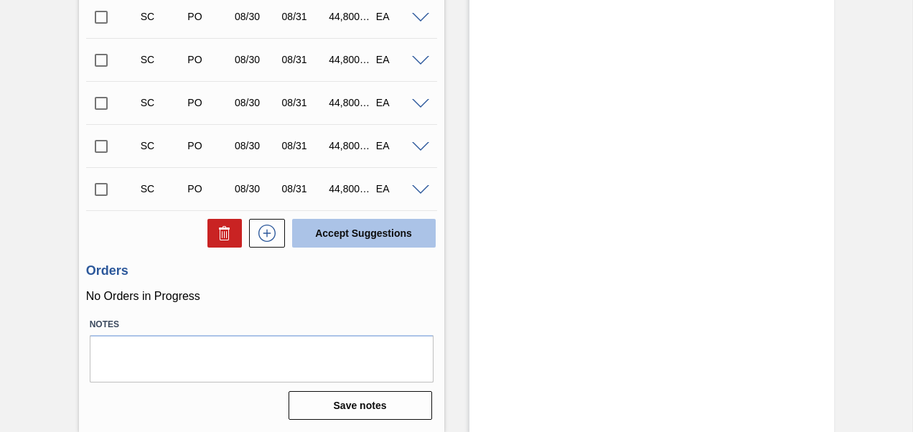
click at [343, 241] on button "Accept Suggestions" at bounding box center [364, 233] width 144 height 29
checkbox input "false"
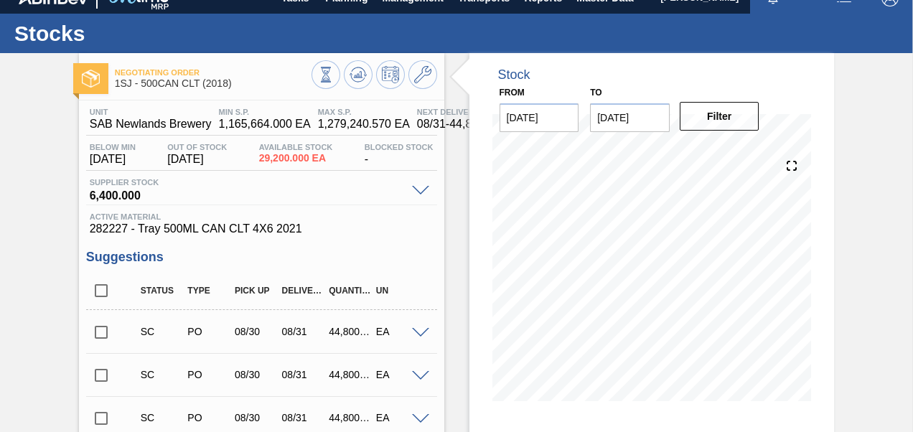
scroll to position [0, 0]
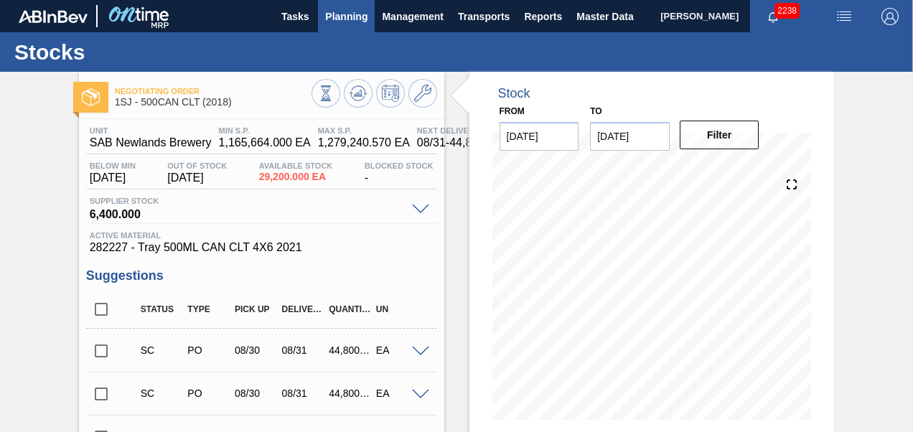
click at [326, 11] on span "Planning" at bounding box center [346, 16] width 42 height 17
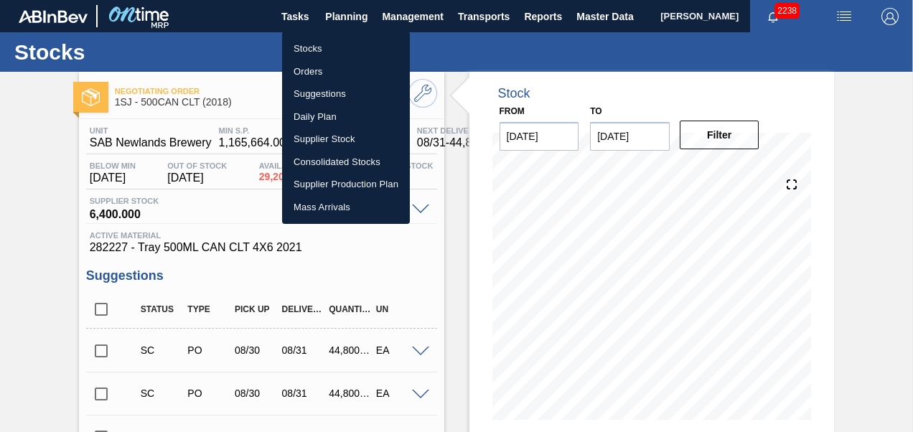
click at [333, 40] on li "Stocks" at bounding box center [346, 48] width 128 height 23
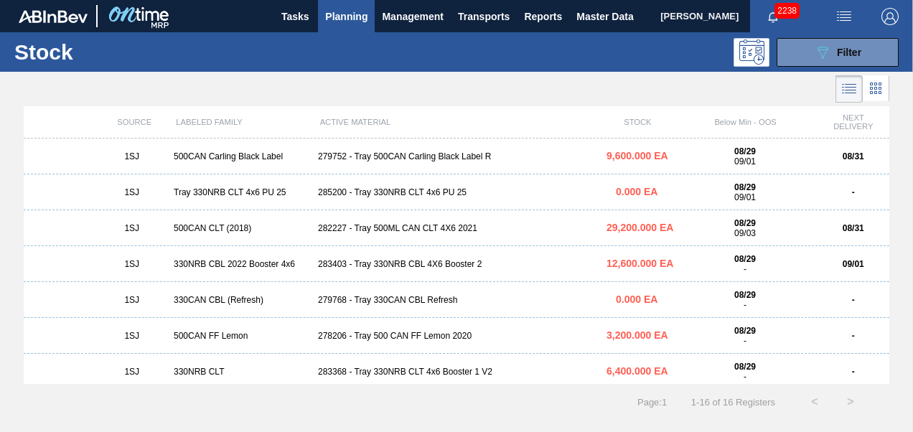
click at [416, 362] on div "1SJ 330NRB CLT 283368 - Tray 330NRB CLT 4x6 Booster 1 V2 6,400.000 EA 08/29 - -" at bounding box center [457, 372] width 866 height 36
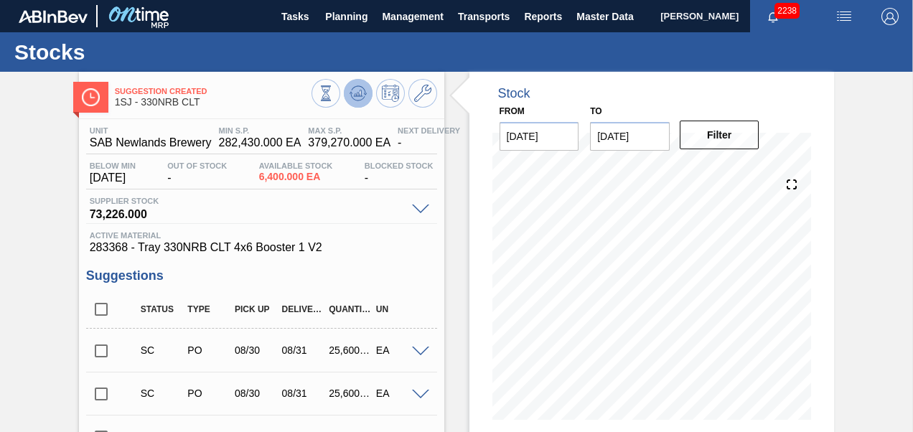
click at [360, 99] on icon at bounding box center [357, 96] width 14 height 7
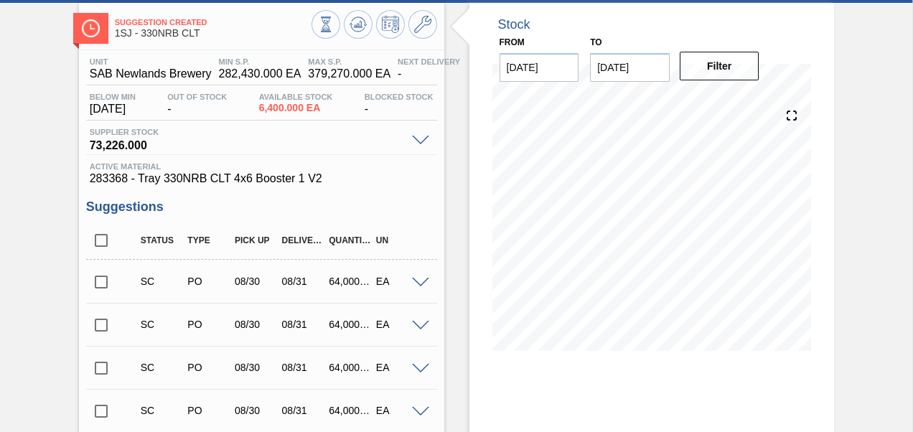
scroll to position [144, 0]
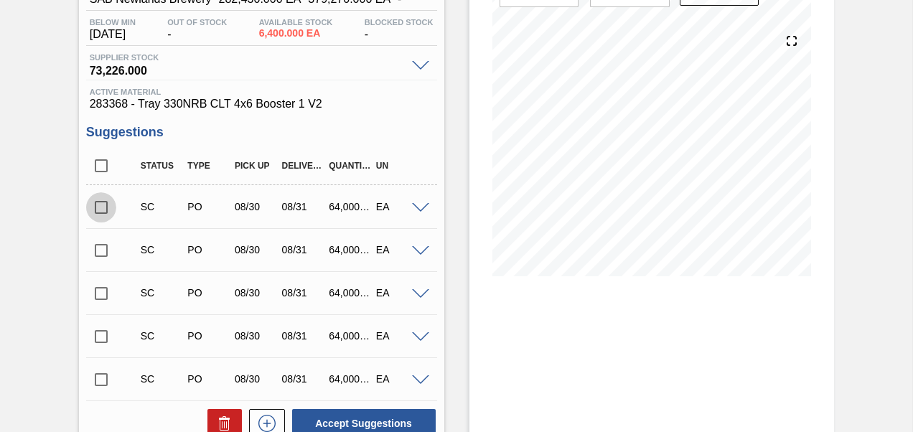
drag, startPoint x: 102, startPoint y: 213, endPoint x: 156, endPoint y: 245, distance: 62.4
click at [103, 213] on input "checkbox" at bounding box center [101, 207] width 30 height 30
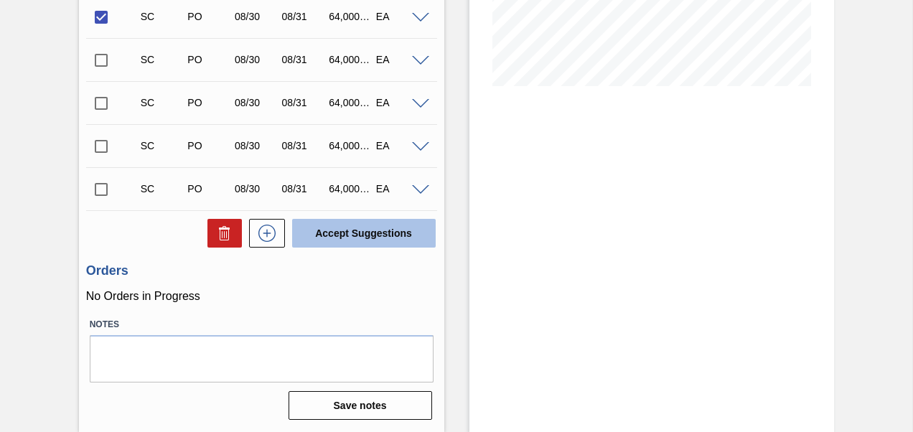
click at [317, 225] on button "Accept Suggestions" at bounding box center [364, 233] width 144 height 29
checkbox input "false"
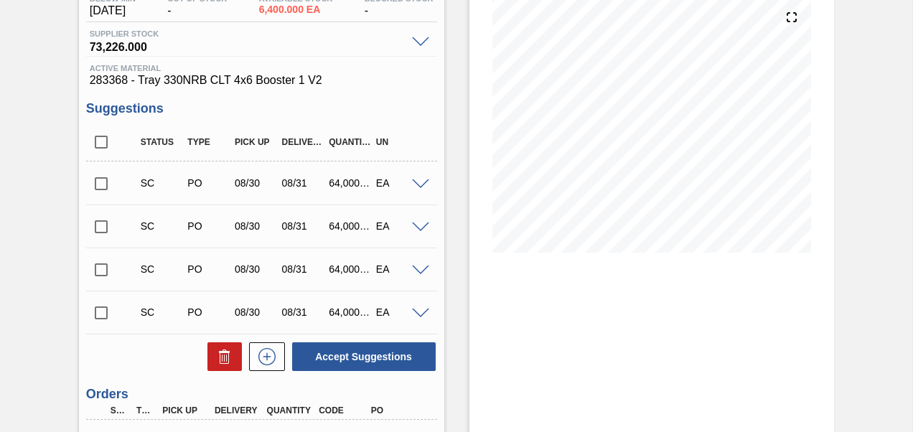
scroll to position [0, 0]
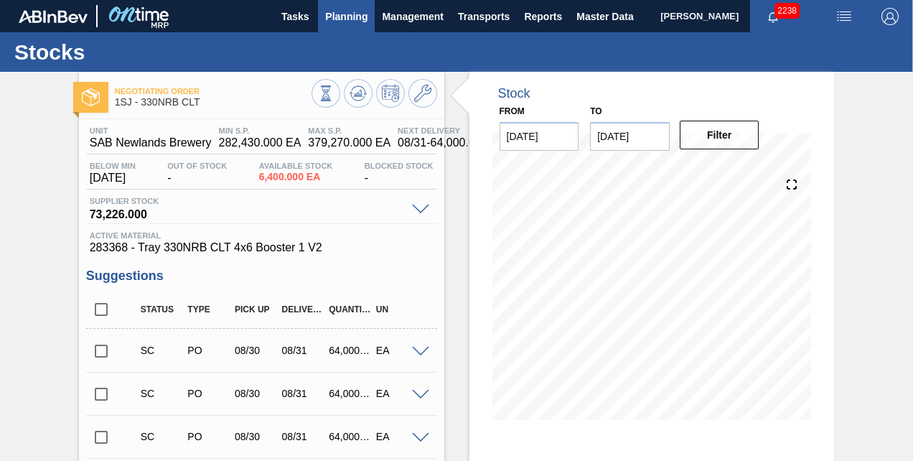
click at [363, 19] on span "Planning" at bounding box center [346, 16] width 42 height 17
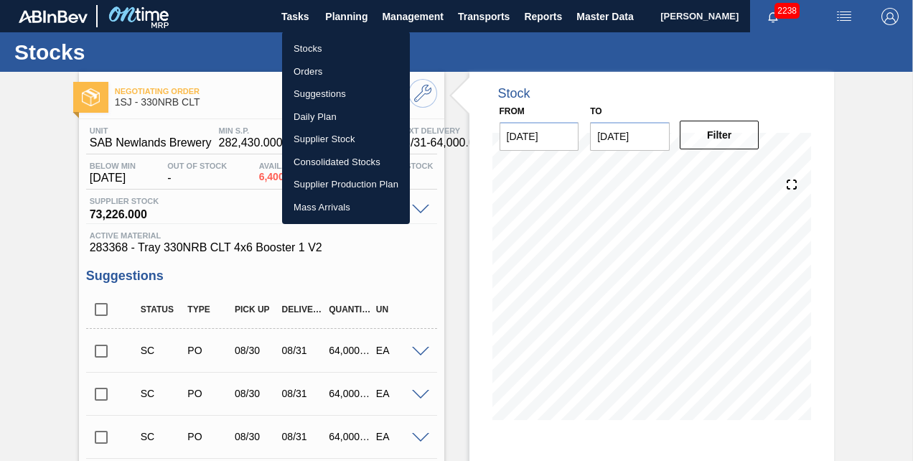
drag, startPoint x: 309, startPoint y: 68, endPoint x: 318, endPoint y: 74, distance: 11.0
click at [309, 68] on li "Orders" at bounding box center [346, 71] width 128 height 23
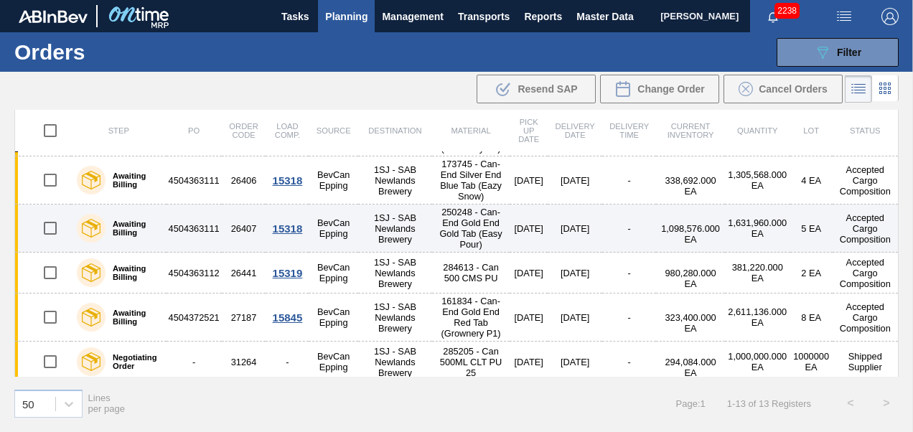
scroll to position [360, 0]
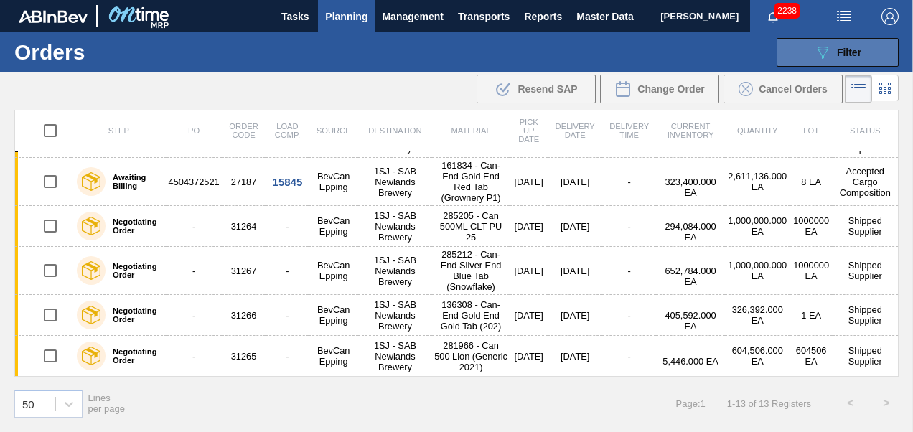
click at [826, 47] on icon "089F7B8B-B2A5-4AFE-B5C0-19BA573D28AC" at bounding box center [822, 52] width 17 height 17
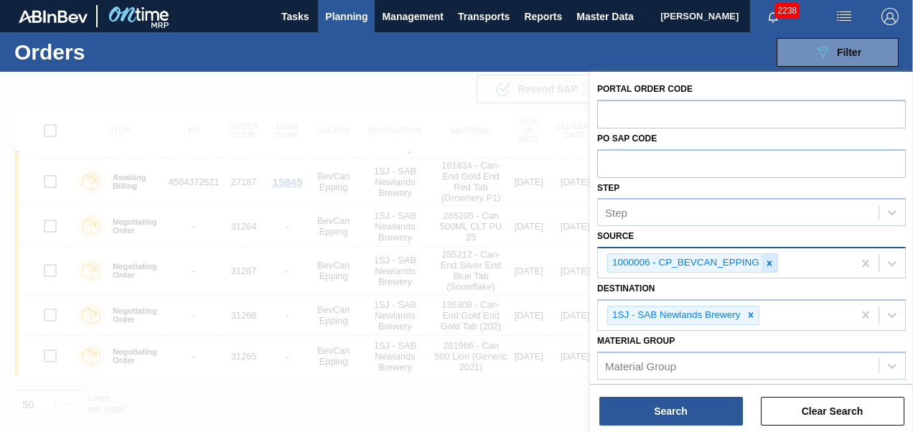
click at [768, 255] on div at bounding box center [770, 263] width 16 height 18
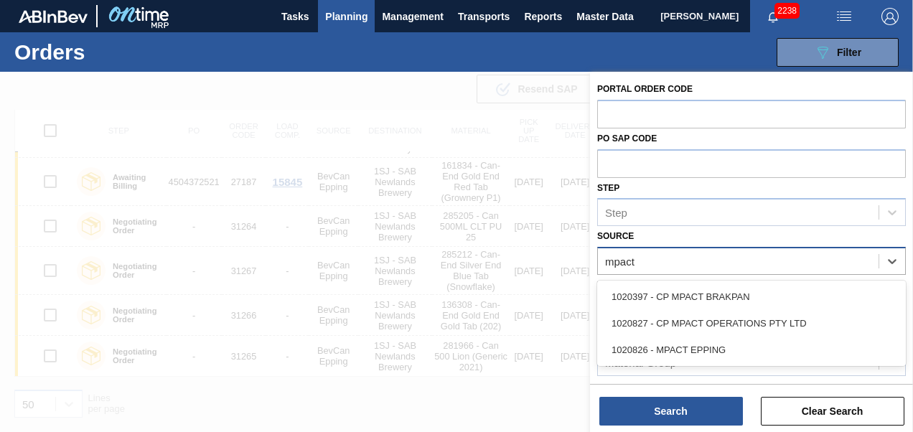
type input "mpact"
type input "mpa"
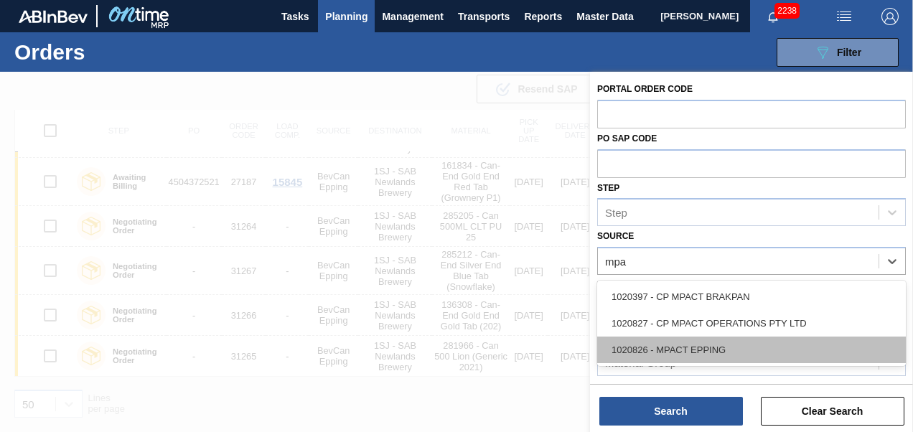
click at [724, 346] on div "1020826 - MPACT EPPING" at bounding box center [751, 350] width 309 height 27
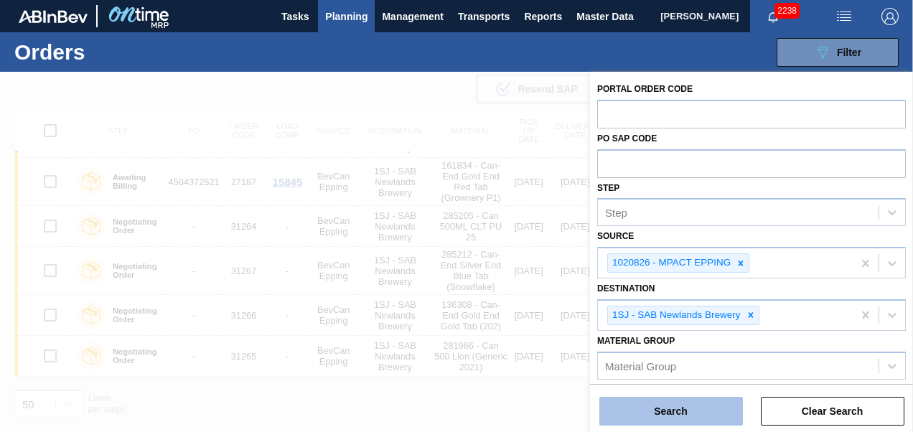
click at [679, 417] on button "Search" at bounding box center [672, 411] width 144 height 29
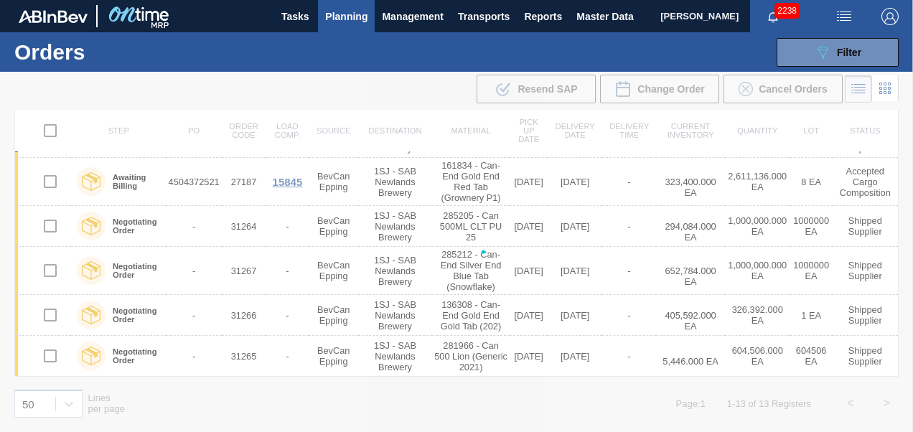
scroll to position [0, 0]
